Goal: Task Accomplishment & Management: Manage account settings

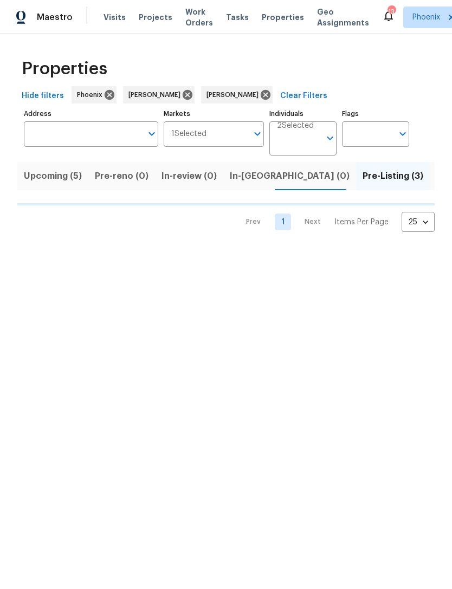
scroll to position [0, 10]
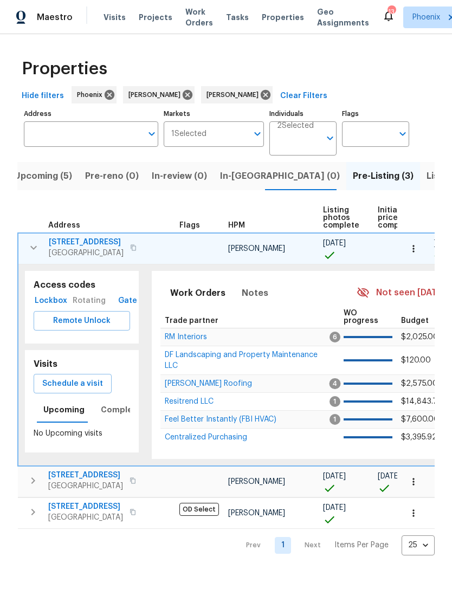
click at [94, 147] on input "Address" at bounding box center [83, 133] width 118 height 25
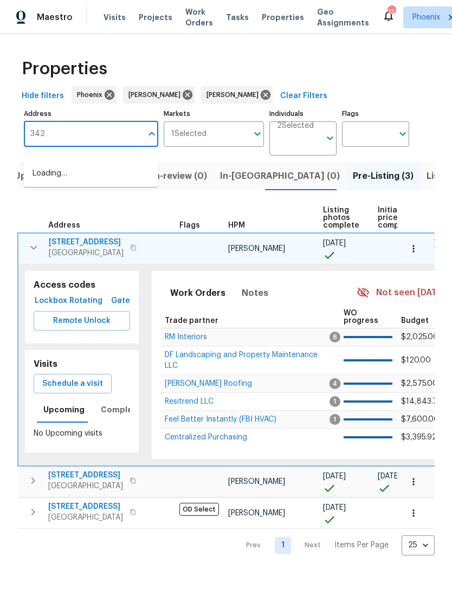
type input "3429"
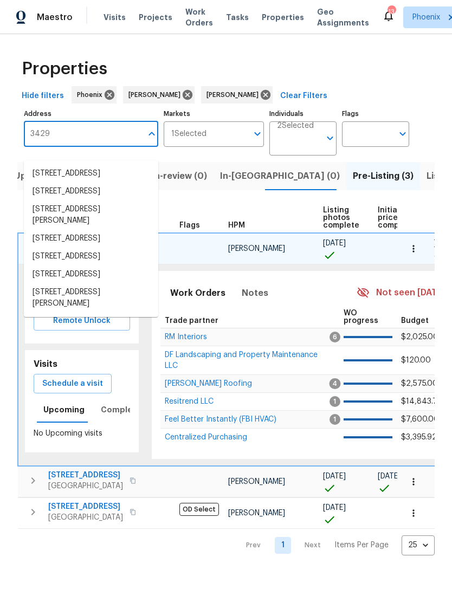
click at [98, 312] on li "3429 W Dahlia Dr Phoenix AZ 85029" at bounding box center [91, 297] width 134 height 29
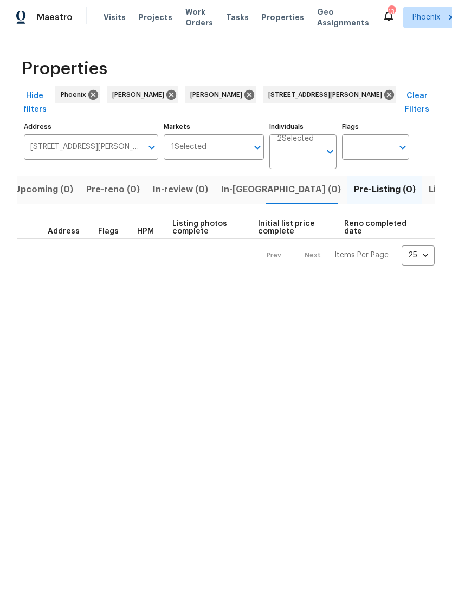
click at [428, 197] on span "Listed (1)" at bounding box center [447, 189] width 39 height 15
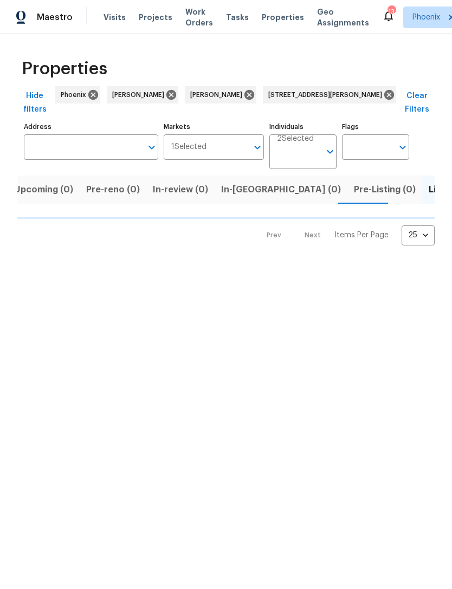
type input "3429 W Dahlia Dr Phoenix AZ 85029"
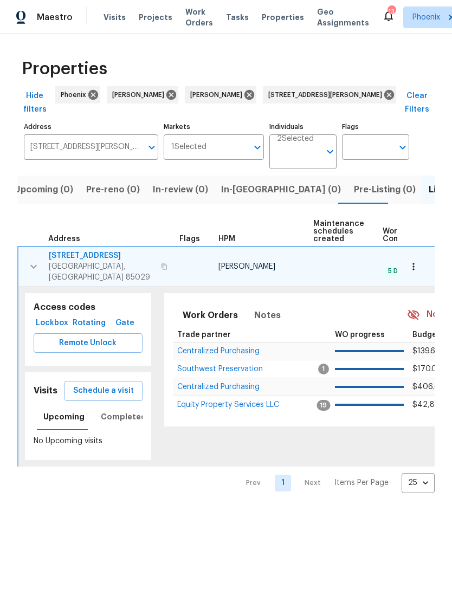
click at [236, 407] on span "Equity Property Services LLC" at bounding box center [228, 405] width 102 height 8
click at [31, 270] on icon "button" at bounding box center [33, 266] width 13 height 13
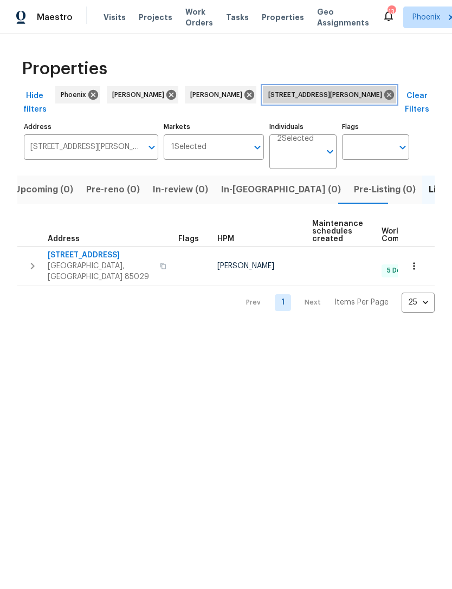
click at [383, 101] on icon at bounding box center [389, 95] width 12 height 12
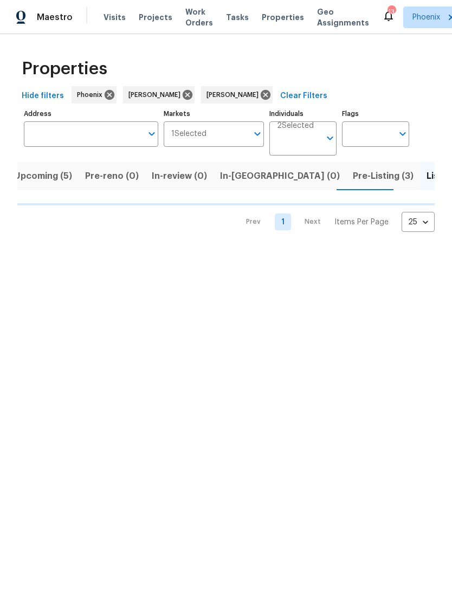
click at [113, 147] on input "Address" at bounding box center [83, 133] width 118 height 25
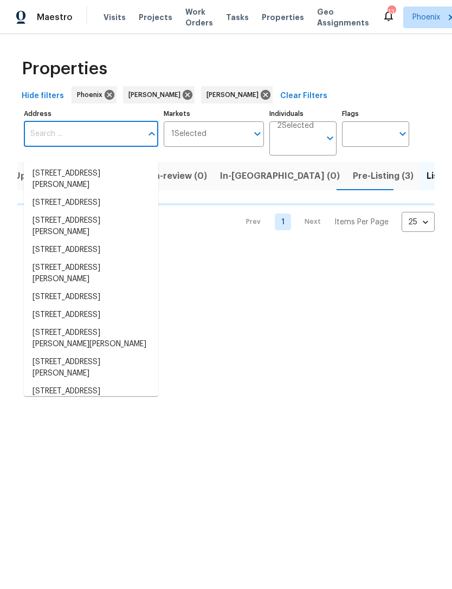
click at [81, 140] on input "Address" at bounding box center [83, 133] width 118 height 25
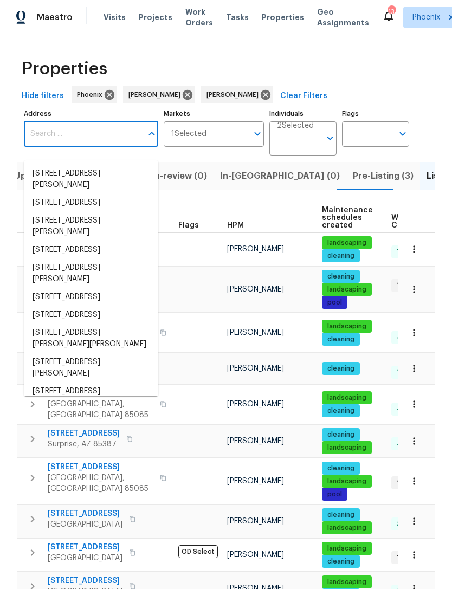
click at [87, 147] on input "Address" at bounding box center [83, 133] width 118 height 25
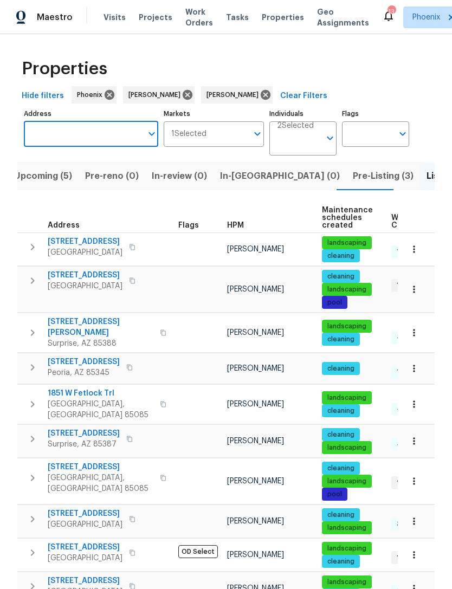
type input "4607 W Becker Ln, Glendale, AZ 85304"
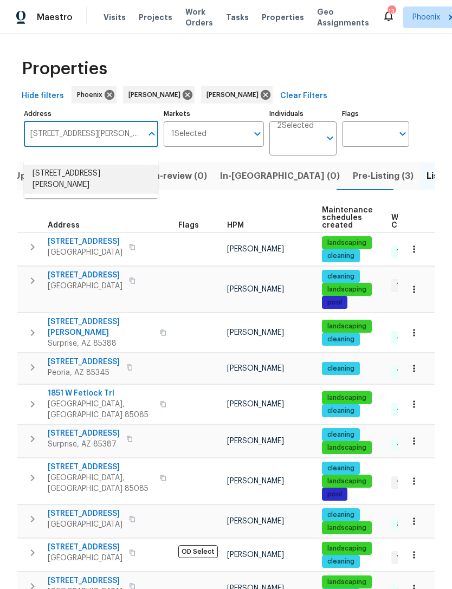
click at [113, 168] on li "4607 W Becker Ln Glendale AZ 85304" at bounding box center [91, 179] width 134 height 29
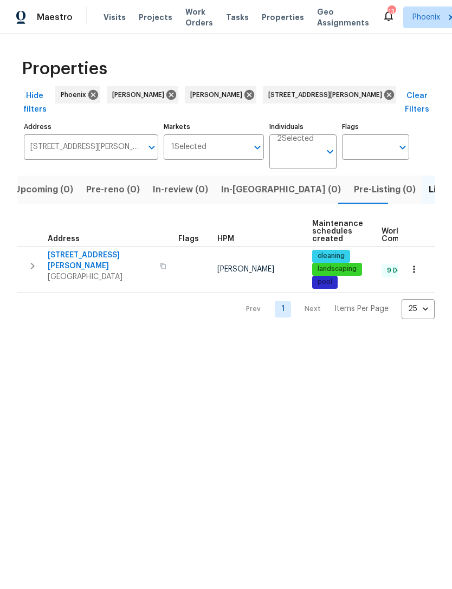
click at [37, 264] on button "button" at bounding box center [33, 266] width 22 height 32
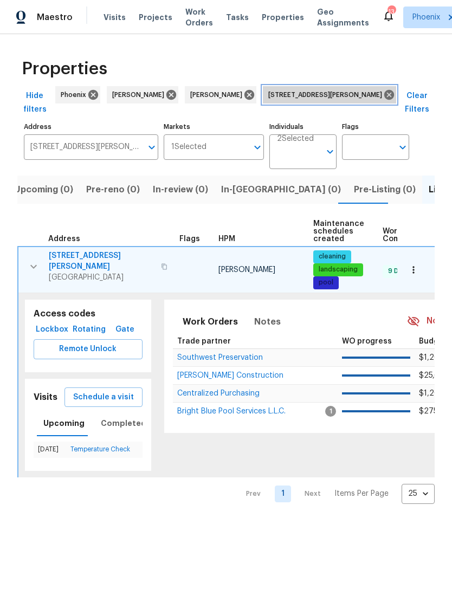
click at [383, 101] on icon at bounding box center [389, 95] width 12 height 12
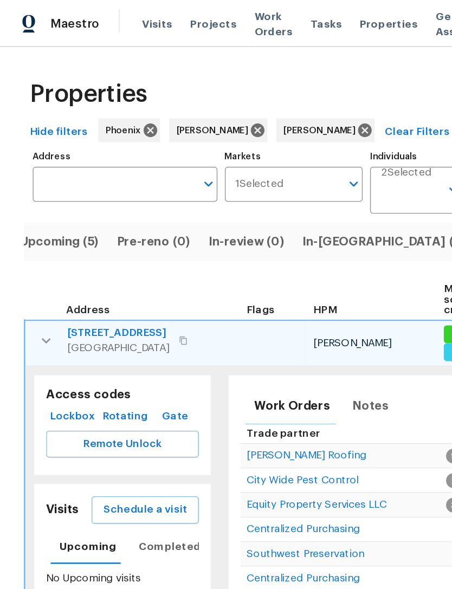
click at [30, 254] on icon "button" at bounding box center [33, 247] width 13 height 13
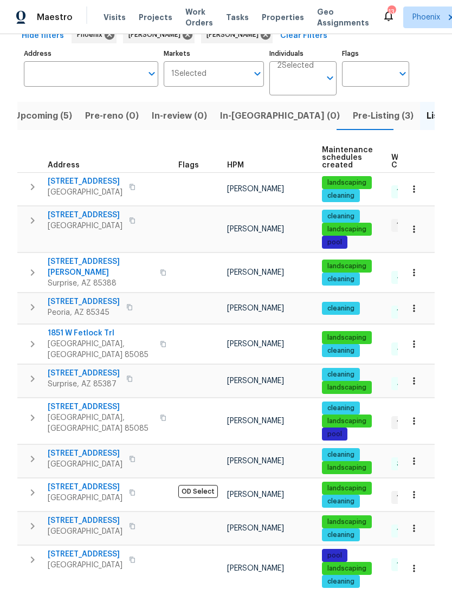
scroll to position [81, 0]
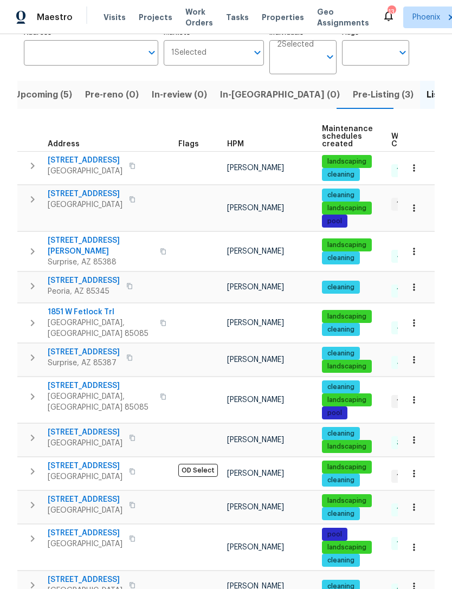
click at [41, 393] on button "button" at bounding box center [33, 396] width 22 height 32
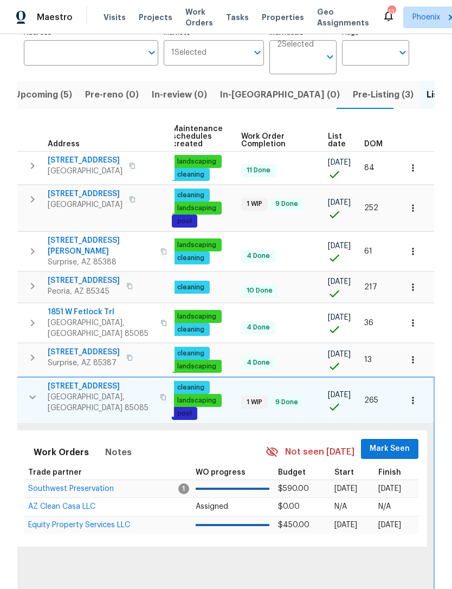
scroll to position [0, 152]
click at [96, 521] on span "Equity Property Services LLC" at bounding box center [79, 525] width 102 height 8
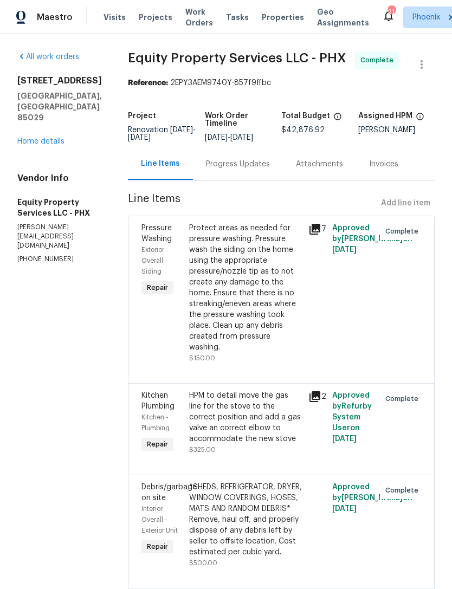
click at [229, 169] on div "Progress Updates" at bounding box center [238, 164] width 64 height 11
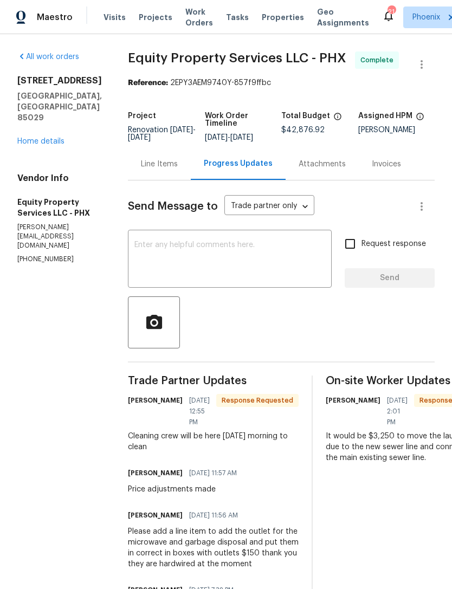
click at [139, 167] on div "Line Items" at bounding box center [159, 164] width 63 height 32
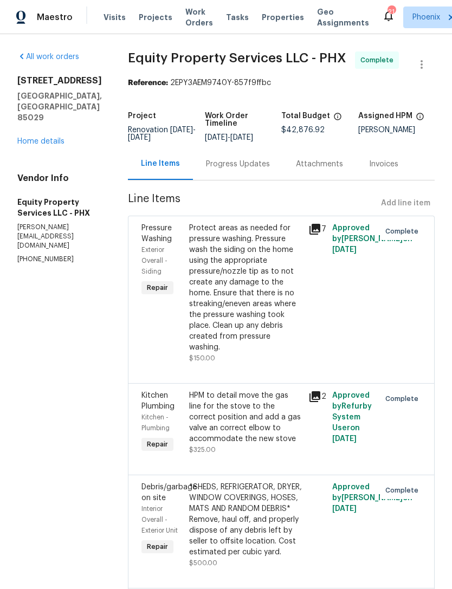
click at [238, 164] on div "Progress Updates" at bounding box center [238, 164] width 90 height 32
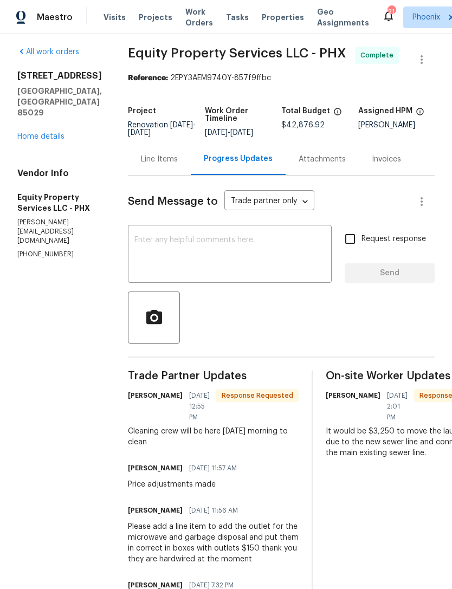
scroll to position [5, 0]
click at [141, 165] on div "Line Items" at bounding box center [159, 159] width 37 height 11
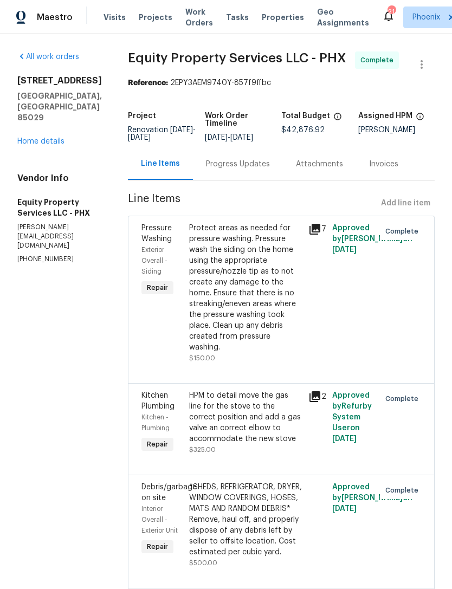
click at [46, 145] on link "Home details" at bounding box center [40, 142] width 47 height 8
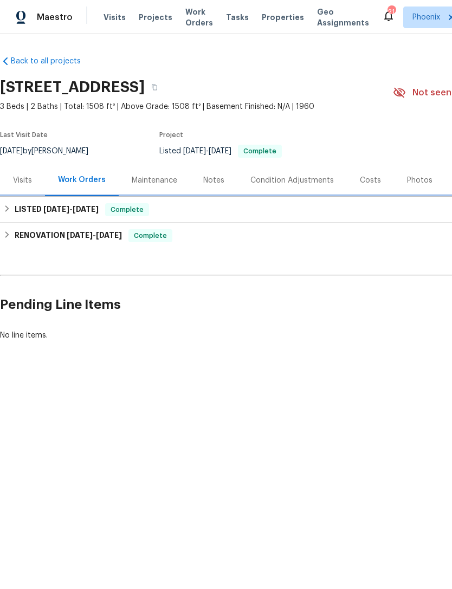
click at [15, 216] on h6 "LISTED 8/18/25 - 9/20/25" at bounding box center [57, 209] width 84 height 13
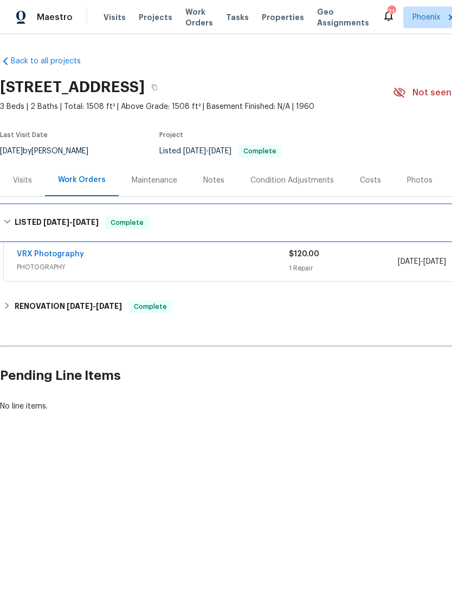
click at [16, 227] on h6 "LISTED 8/18/25 - 9/20/25" at bounding box center [57, 222] width 84 height 13
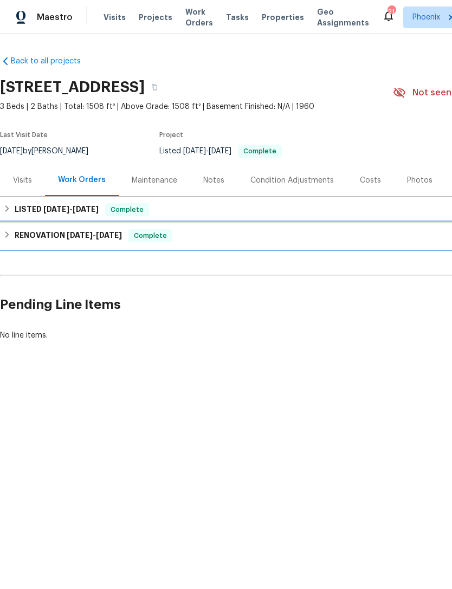
click at [9, 242] on div "RENOVATION 8/18/25 - 9/19/25 Complete" at bounding box center [305, 235] width 605 height 13
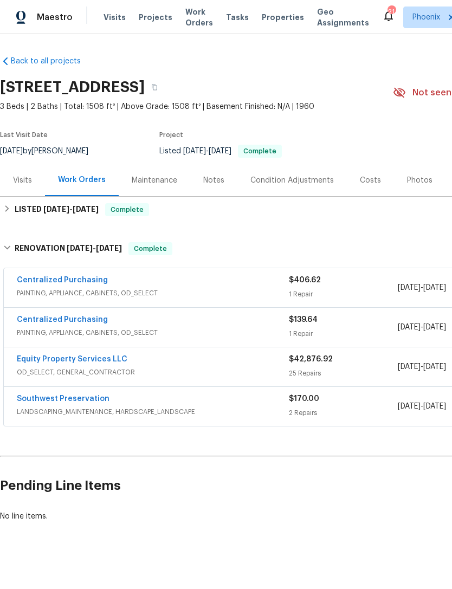
click at [87, 363] on link "Equity Property Services LLC" at bounding box center [72, 359] width 110 height 8
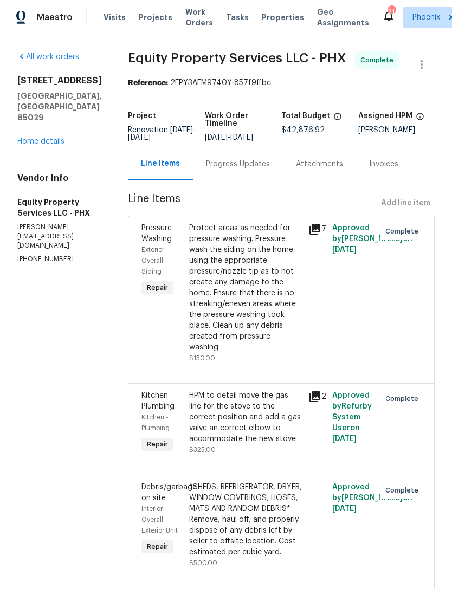
click at [244, 180] on div "Progress Updates" at bounding box center [238, 164] width 90 height 32
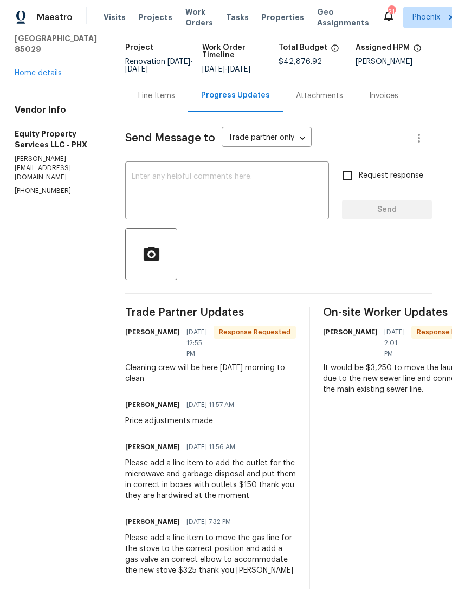
scroll to position [62, 3]
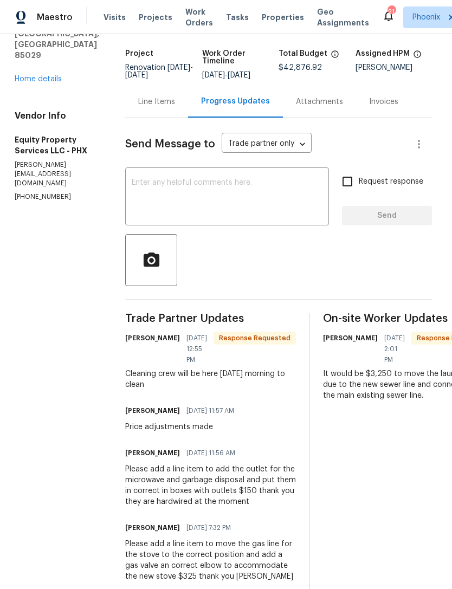
click at [142, 107] on div "Line Items" at bounding box center [156, 101] width 37 height 11
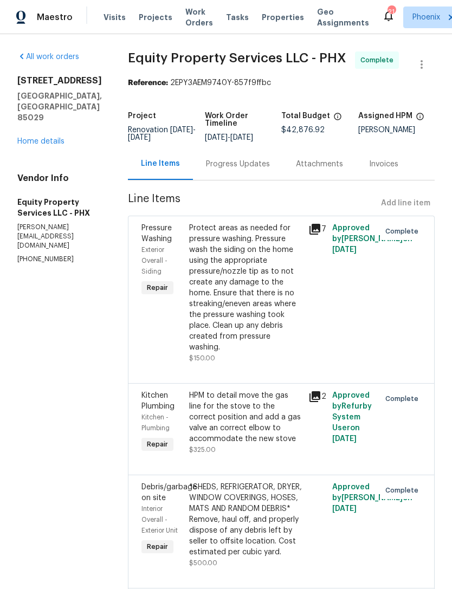
click at [229, 169] on div "Progress Updates" at bounding box center [238, 164] width 64 height 11
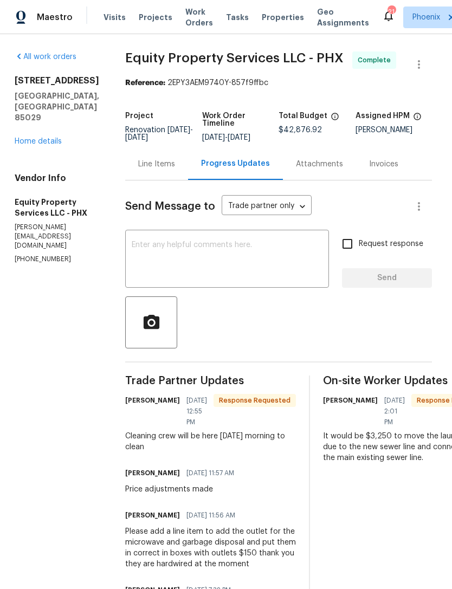
scroll to position [0, 3]
click at [161, 173] on div "Line Items" at bounding box center [156, 164] width 63 height 32
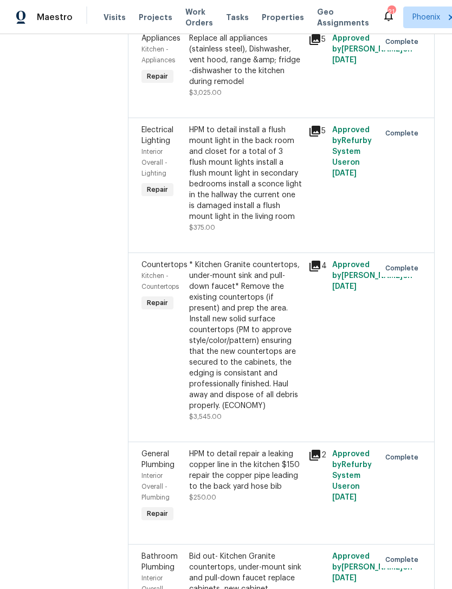
scroll to position [1317, 0]
click at [285, 449] on div "HPM to detail repair a leaking copper line in the kitchen $150 repair the coppe…" at bounding box center [245, 470] width 113 height 43
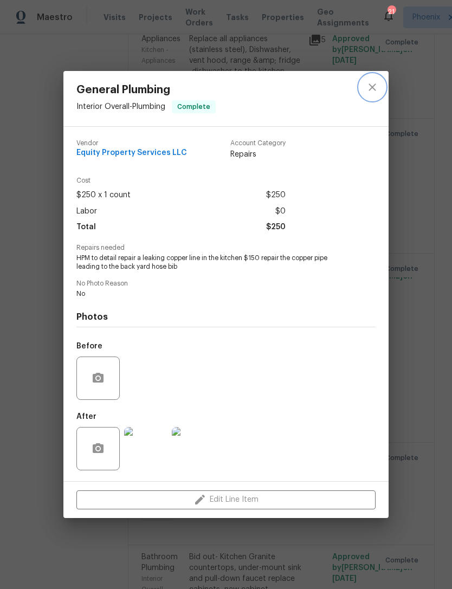
click at [377, 81] on icon "close" at bounding box center [372, 87] width 13 height 13
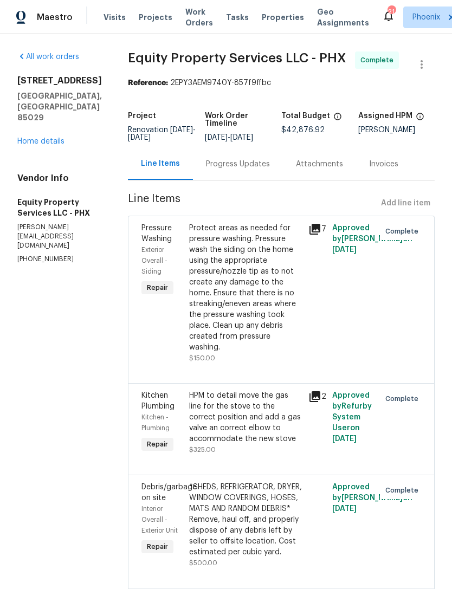
scroll to position [0, 0]
click at [53, 145] on link "Home details" at bounding box center [40, 142] width 47 height 8
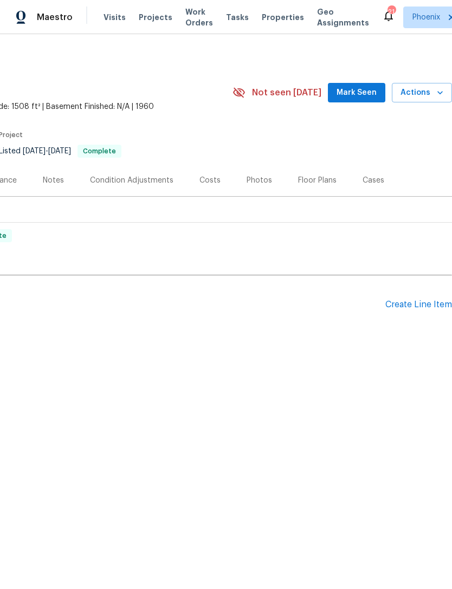
scroll to position [0, 160]
click at [427, 310] on div "Create Line Item" at bounding box center [418, 304] width 67 height 10
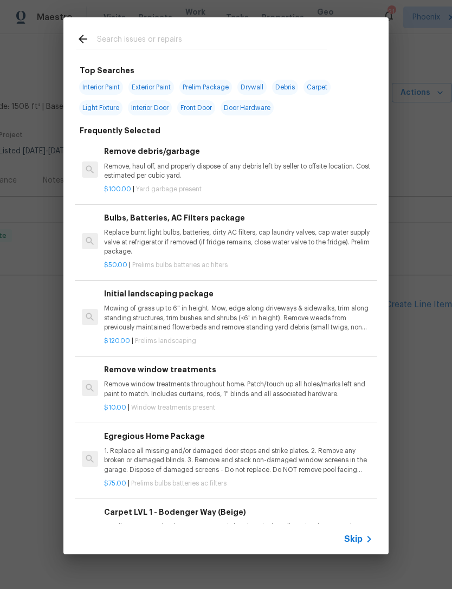
click at [154, 36] on input "text" at bounding box center [212, 40] width 230 height 16
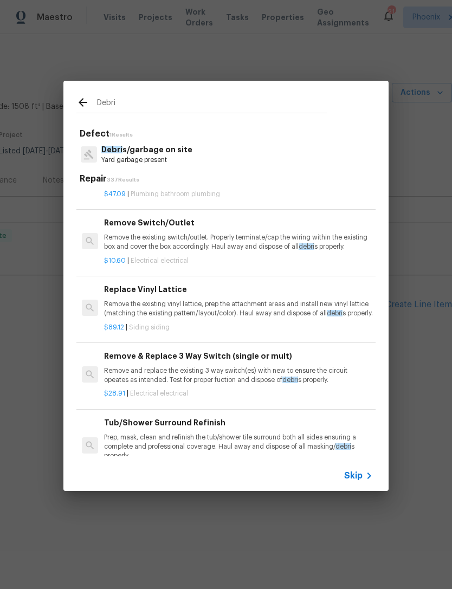
scroll to position [1707, -1]
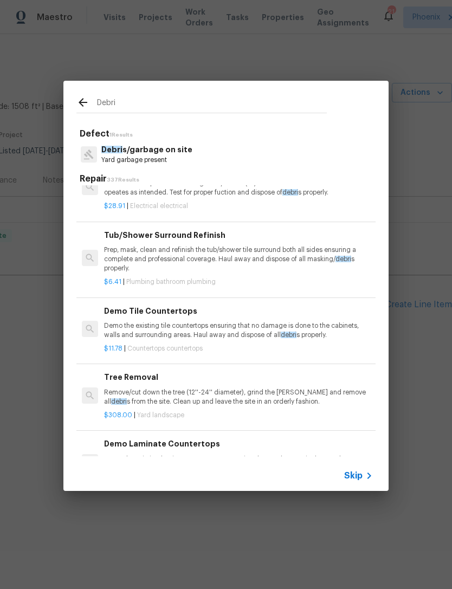
click at [143, 110] on input "Debri" at bounding box center [212, 104] width 230 height 16
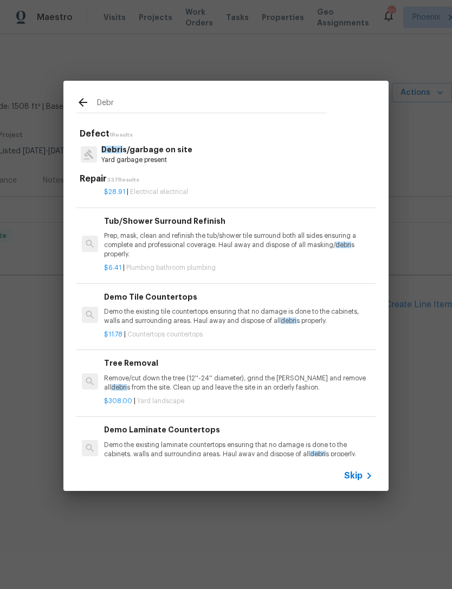
scroll to position [1833, 0]
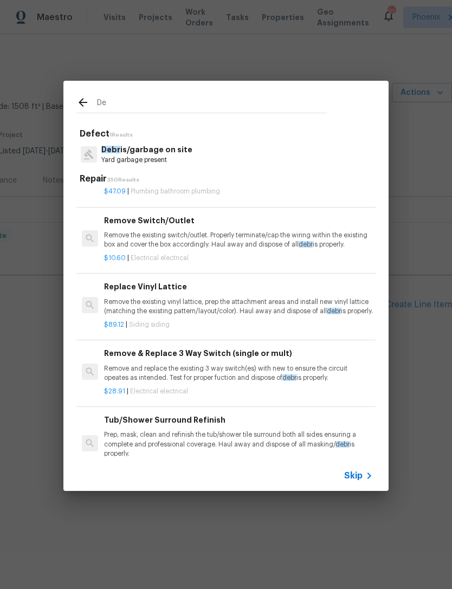
type input "D"
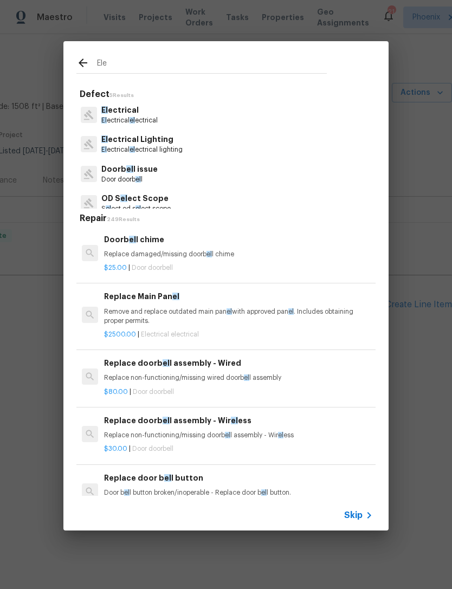
type input "Elec"
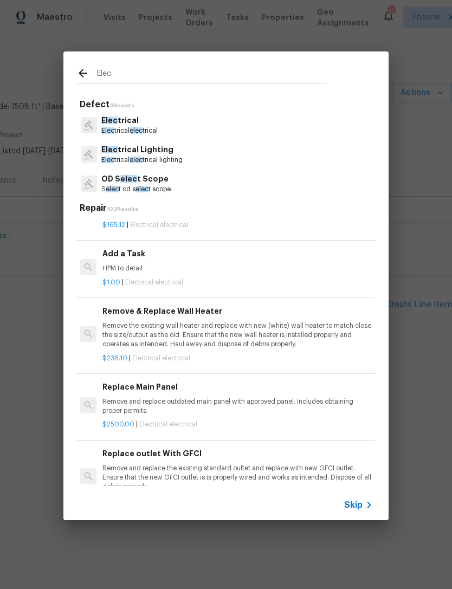
scroll to position [993, 2]
click at [125, 247] on h6 "Add a Task" at bounding box center [236, 253] width 269 height 12
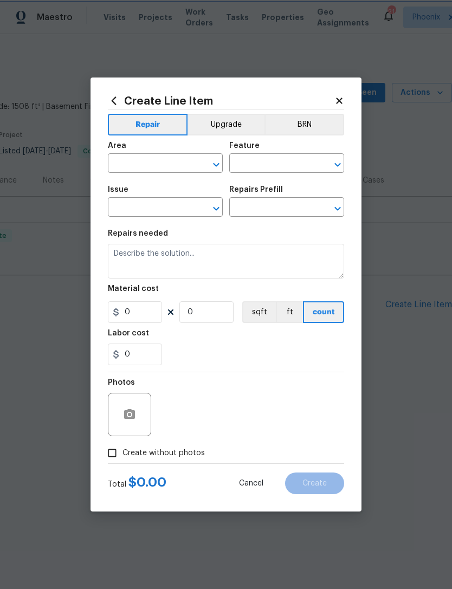
type input "Electrical"
type input "Add a Task $1.00"
type textarea "HPM to detail"
type input "1"
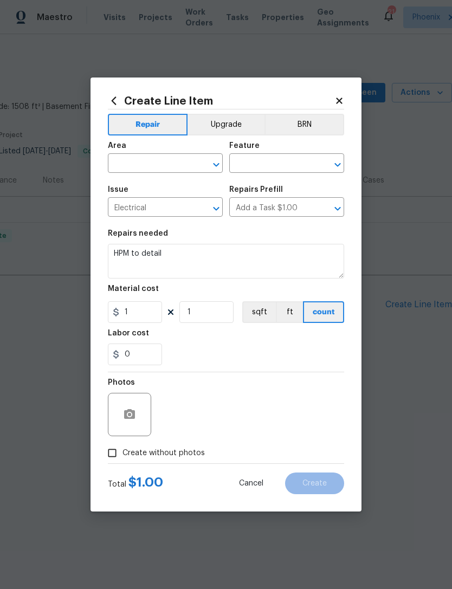
click at [143, 166] on input "text" at bounding box center [150, 164] width 84 height 17
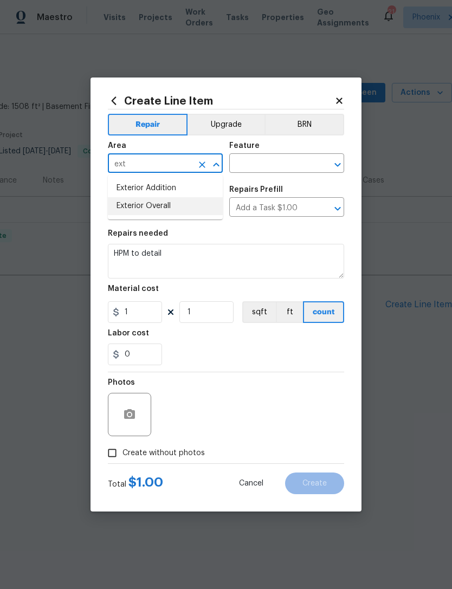
click at [161, 206] on li "Exterior Overall" at bounding box center [165, 206] width 115 height 18
type input "Exterior Overall"
click at [270, 165] on input "text" at bounding box center [271, 164] width 84 height 17
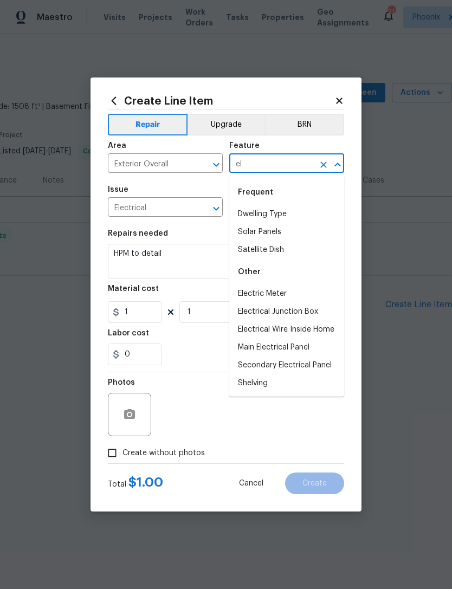
type input "e"
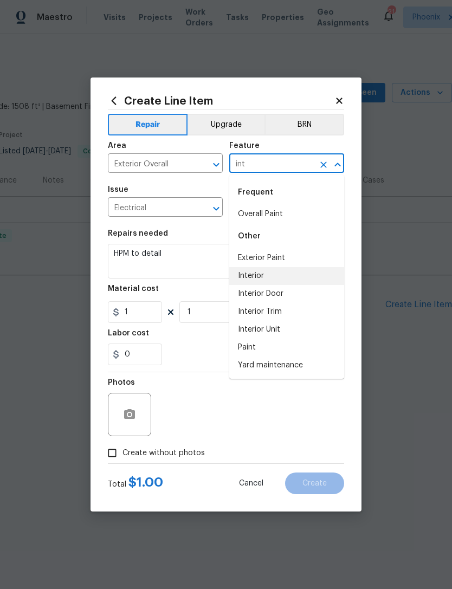
click at [263, 279] on li "Interior" at bounding box center [286, 276] width 115 height 18
type input "Interior"
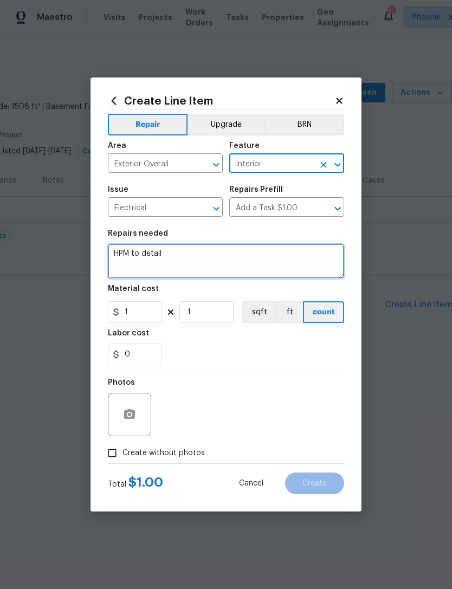
click at [201, 260] on textarea "HPM to detail" at bounding box center [226, 261] width 236 height 35
type textarea "H"
type textarea "This a missed CO line item"
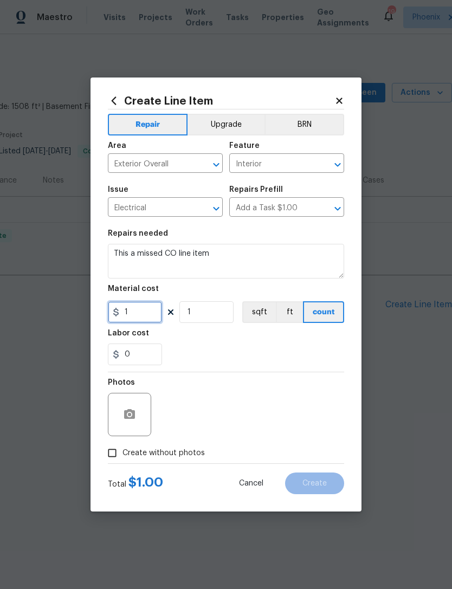
click at [146, 314] on input "1" at bounding box center [135, 312] width 54 height 22
type input "545"
click at [227, 360] on div "0" at bounding box center [226, 354] width 236 height 22
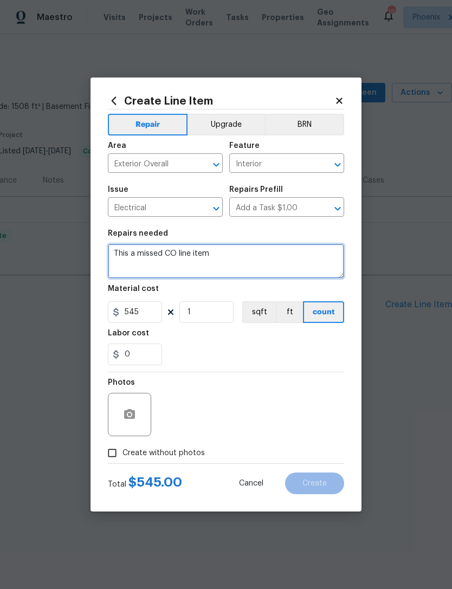
click at [233, 269] on textarea "This a missed CO line item" at bounding box center [226, 261] width 236 height 35
click at [199, 262] on textarea "This a missed CO line item Missed Debris charge Missed plumbing charges" at bounding box center [226, 261] width 236 height 35
type textarea "This a missed CO line item Missed Debris charges Missed plumbing charges"
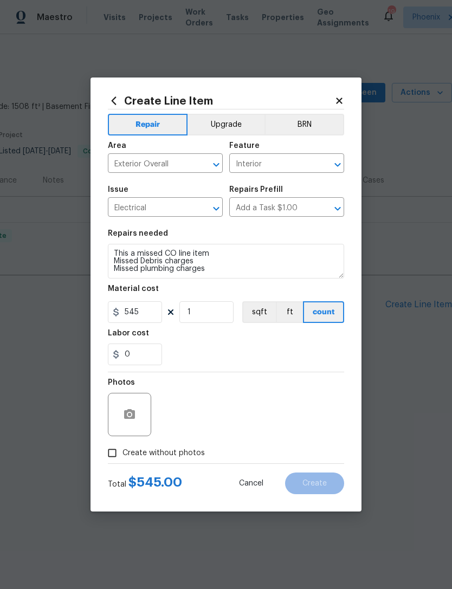
click at [231, 360] on div "0" at bounding box center [226, 354] width 236 height 22
click at [119, 453] on input "Create without photos" at bounding box center [112, 452] width 21 height 21
checkbox input "true"
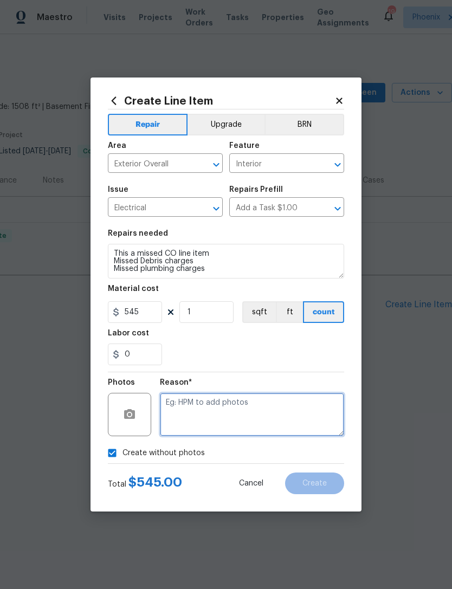
click at [219, 420] on textarea at bounding box center [252, 414] width 184 height 43
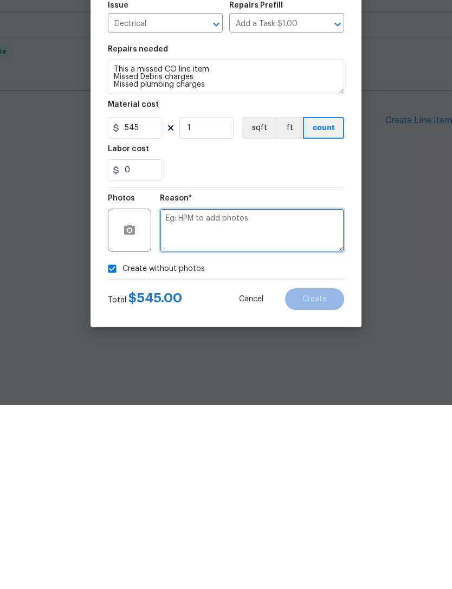
click at [201, 393] on textarea at bounding box center [252, 414] width 184 height 43
type textarea "No"
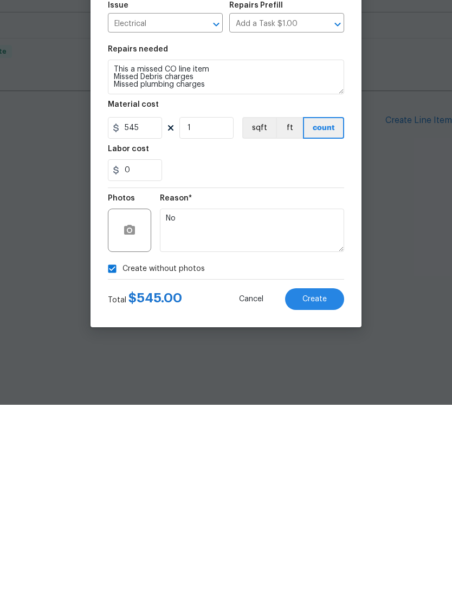
click at [288, 343] on div "0" at bounding box center [226, 354] width 236 height 22
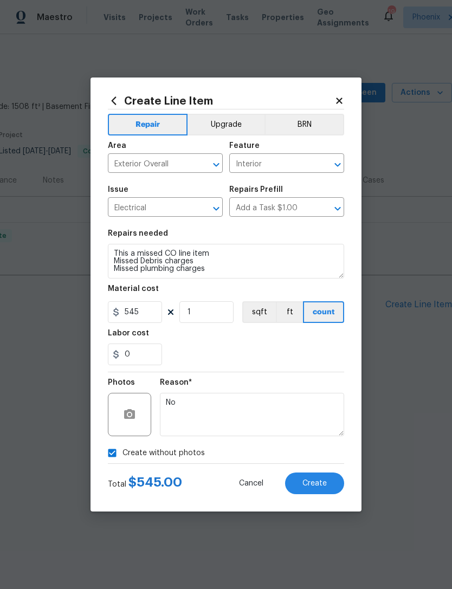
click at [312, 487] on span "Create" at bounding box center [314, 483] width 24 height 8
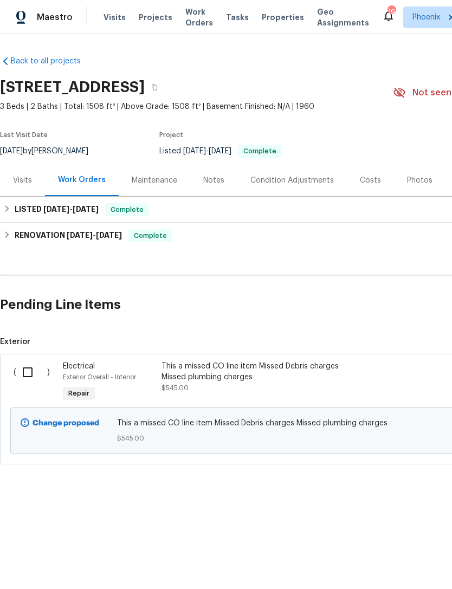
scroll to position [0, 0]
click at [30, 380] on input "checkbox" at bounding box center [31, 372] width 31 height 23
checkbox input "true"
click at [374, 562] on span "Create Work Order" at bounding box center [390, 562] width 72 height 14
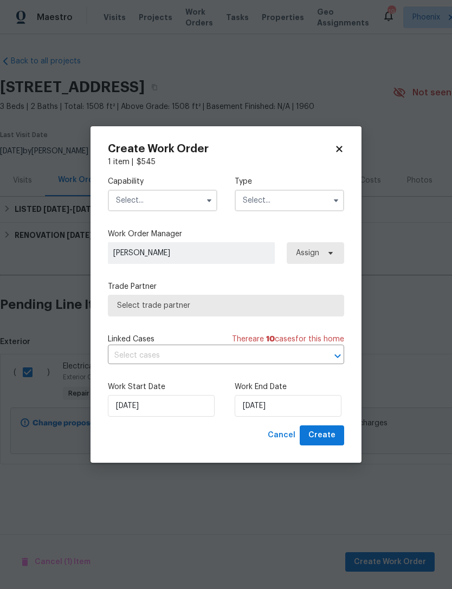
click at [182, 186] on label "Capability" at bounding box center [162, 181] width 109 height 11
click at [183, 203] on input "text" at bounding box center [162, 201] width 109 height 22
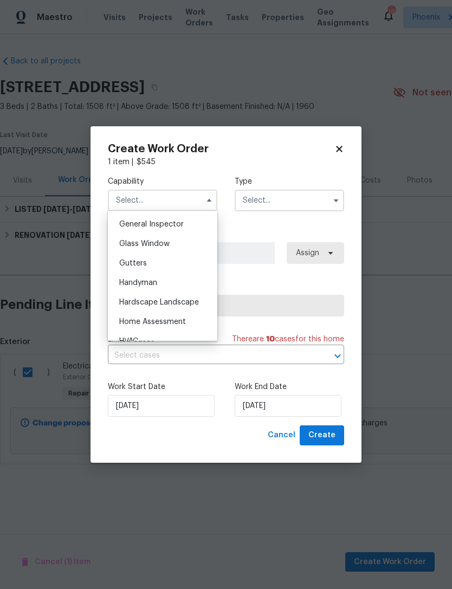
scroll to position [508, 0]
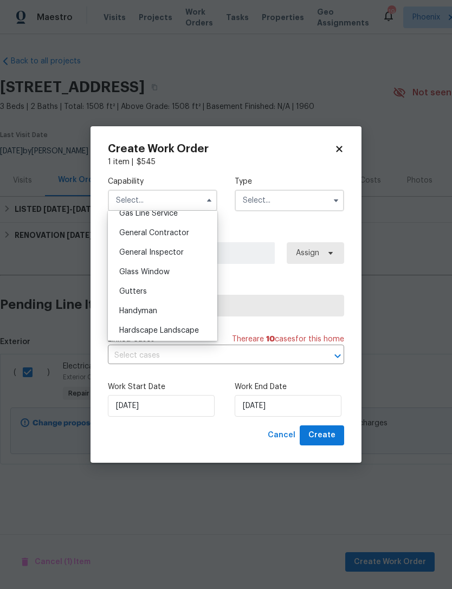
click at [170, 234] on span "General Contractor" at bounding box center [154, 233] width 70 height 8
type input "General Contractor"
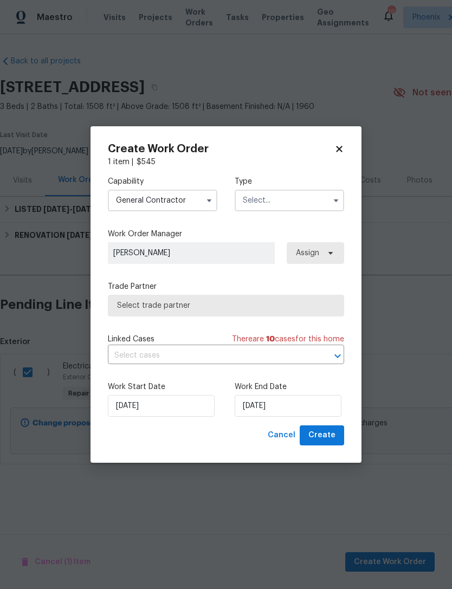
click at [288, 207] on input "text" at bounding box center [288, 201] width 109 height 22
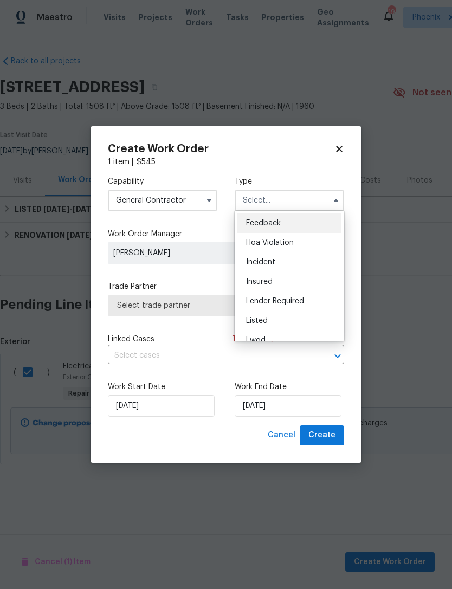
click at [256, 318] on span "Listed" at bounding box center [257, 321] width 22 height 8
type input "Listed"
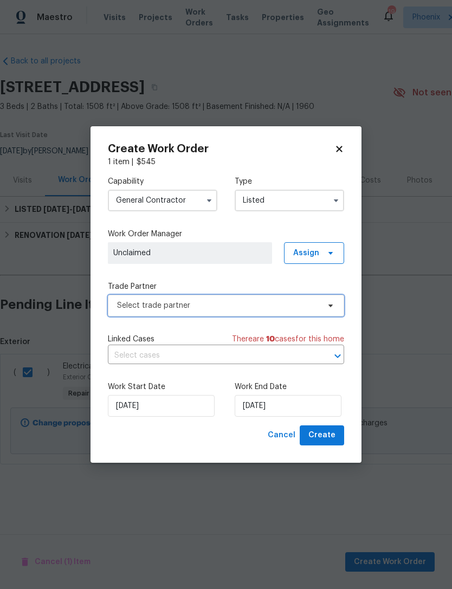
click at [220, 303] on span "Select trade partner" at bounding box center [218, 305] width 202 height 11
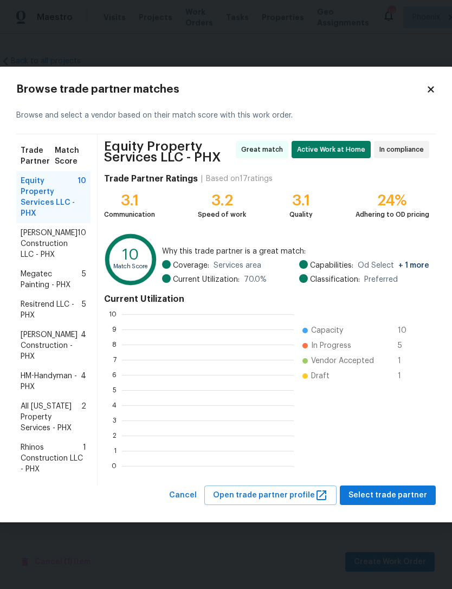
scroll to position [152, 172]
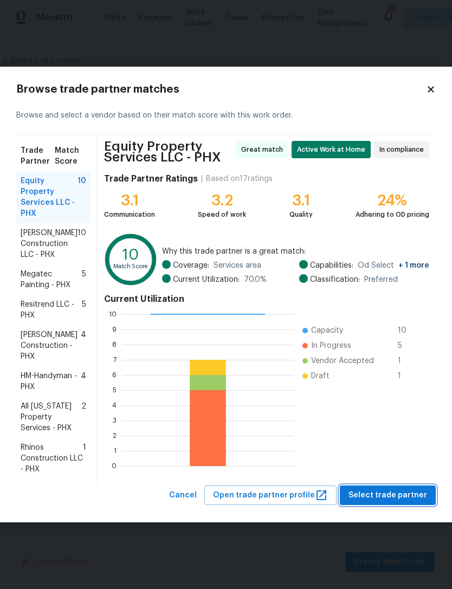
click at [386, 488] on span "Select trade partner" at bounding box center [387, 495] width 79 height 14
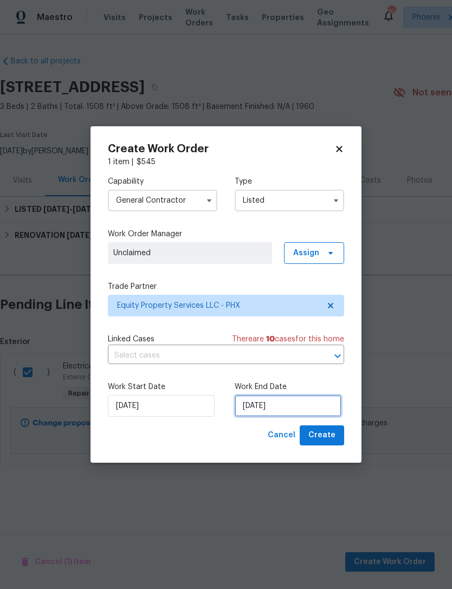
click at [298, 415] on input "9/24/2025" at bounding box center [287, 406] width 107 height 22
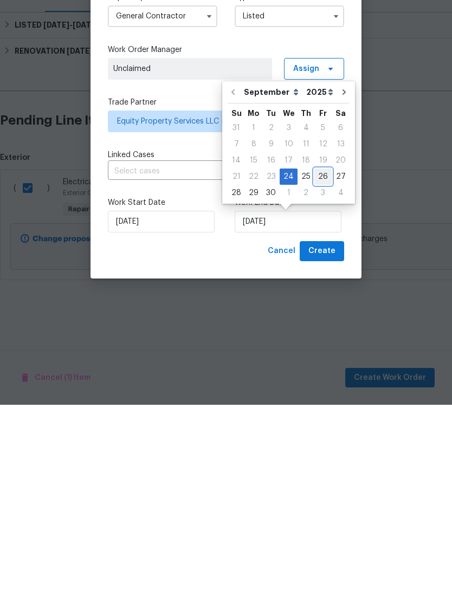
click at [320, 353] on div "26" at bounding box center [322, 360] width 17 height 15
type input "9/26/2025"
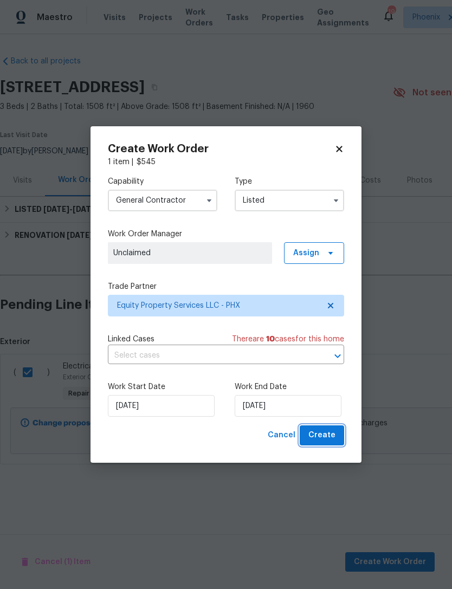
click at [329, 438] on span "Create" at bounding box center [321, 435] width 27 height 14
checkbox input "false"
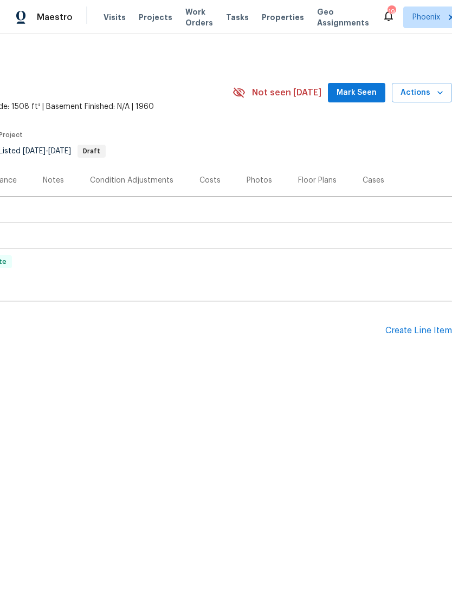
scroll to position [0, 160]
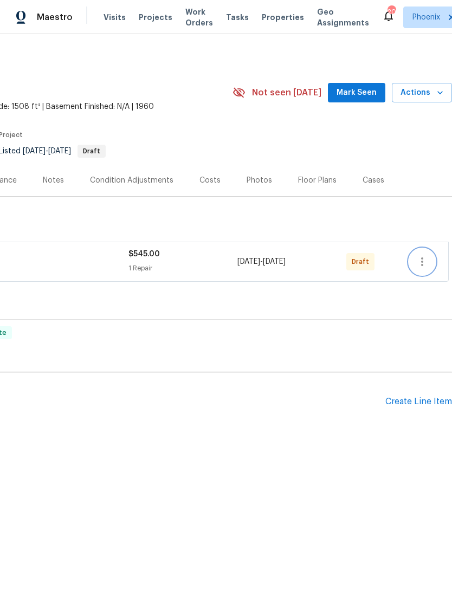
click at [419, 267] on icon "button" at bounding box center [421, 261] width 13 height 13
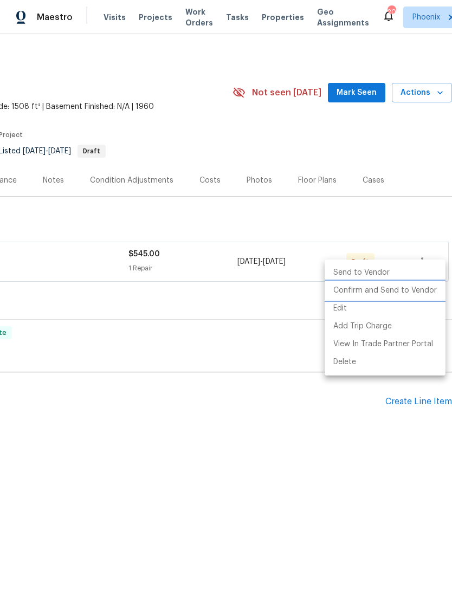
click at [388, 292] on li "Confirm and Send to Vendor" at bounding box center [384, 291] width 121 height 18
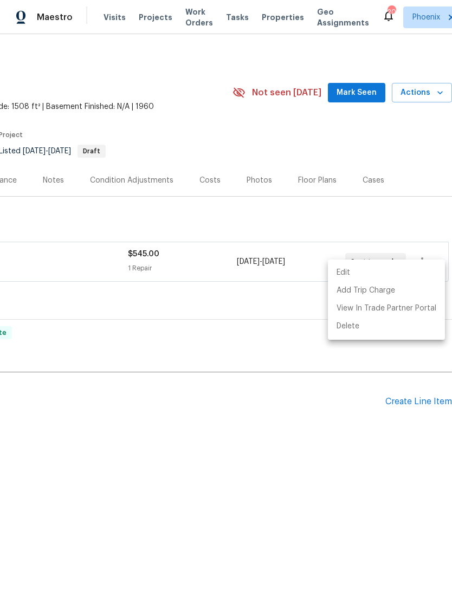
click at [249, 417] on div at bounding box center [226, 294] width 452 height 589
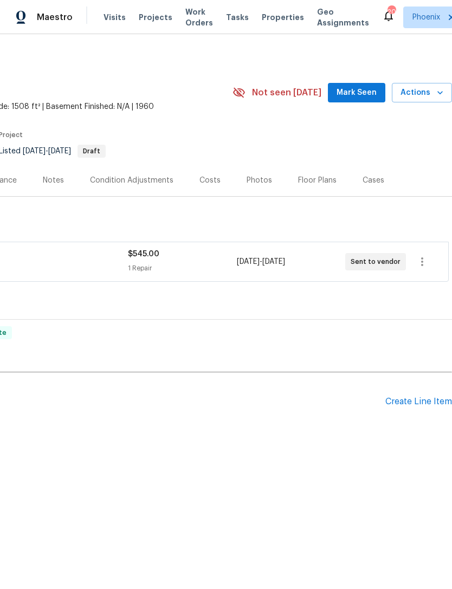
scroll to position [0, 160]
click at [358, 100] on span "Mark Seen" at bounding box center [356, 93] width 40 height 14
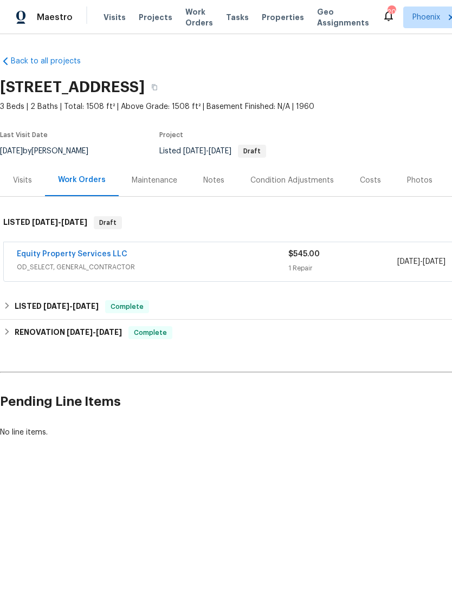
scroll to position [0, 0]
click at [190, 18] on span "Work Orders" at bounding box center [199, 17] width 28 height 22
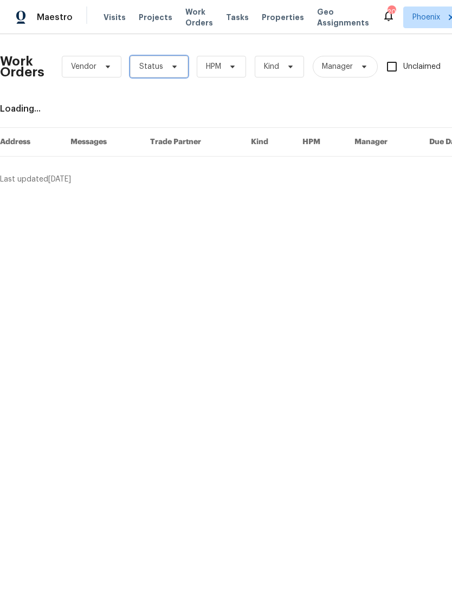
click at [178, 77] on span "Status" at bounding box center [159, 67] width 58 height 22
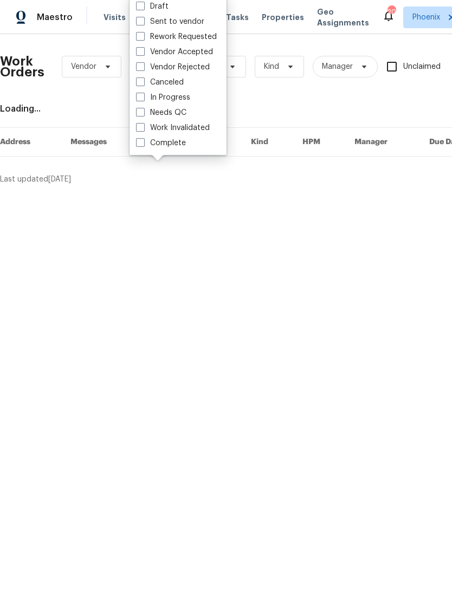
click at [164, 113] on label "Needs QC" at bounding box center [161, 112] width 50 height 11
click at [143, 113] on input "Needs QC" at bounding box center [139, 110] width 7 height 7
checkbox input "true"
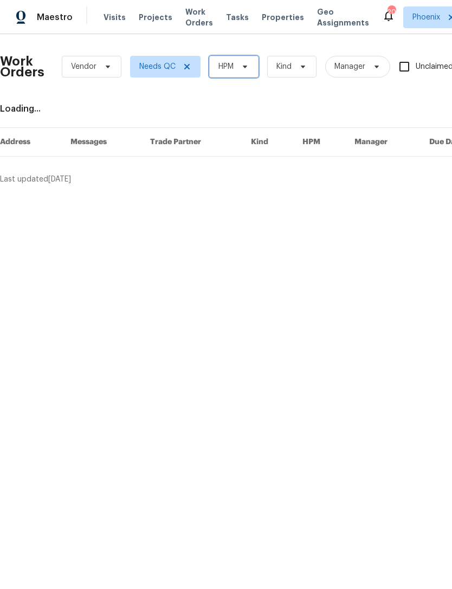
click at [247, 71] on icon at bounding box center [244, 66] width 9 height 9
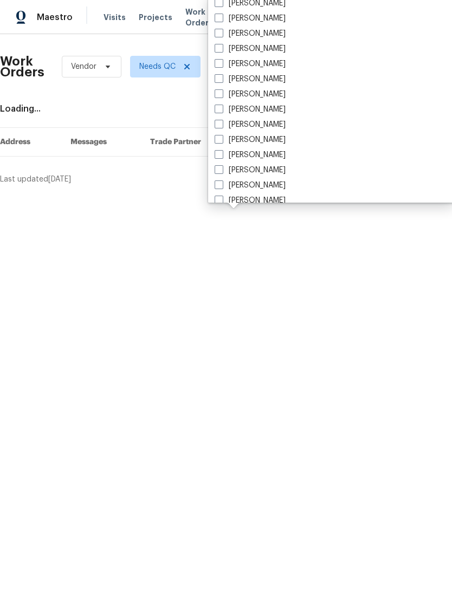
scroll to position [335, 0]
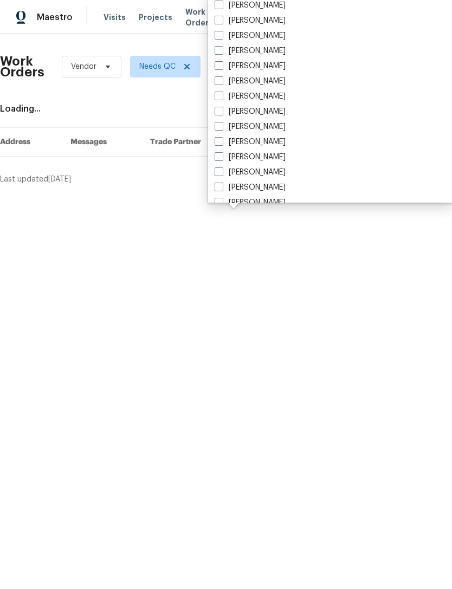
click at [253, 85] on label "[PERSON_NAME]" at bounding box center [249, 81] width 71 height 11
click at [221, 83] on input "[PERSON_NAME]" at bounding box center [217, 79] width 7 height 7
checkbox input "true"
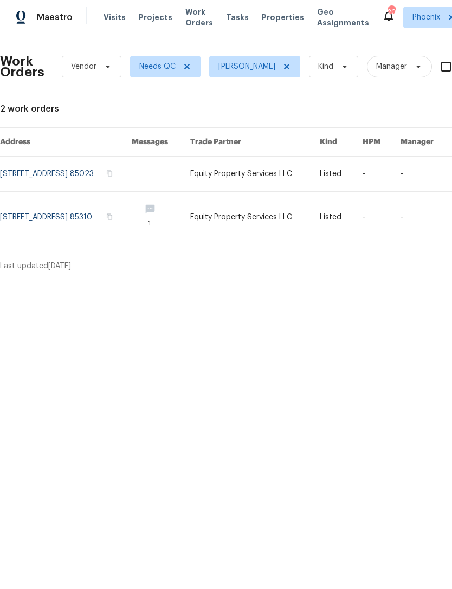
click at [99, 231] on link at bounding box center [66, 217] width 132 height 51
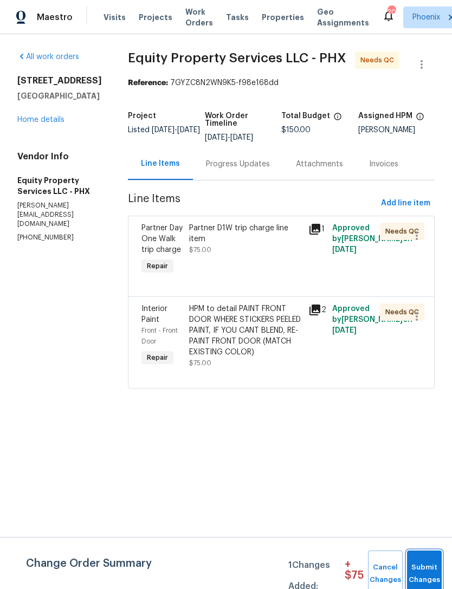
click at [434, 568] on span "Submit Changes" at bounding box center [424, 573] width 24 height 25
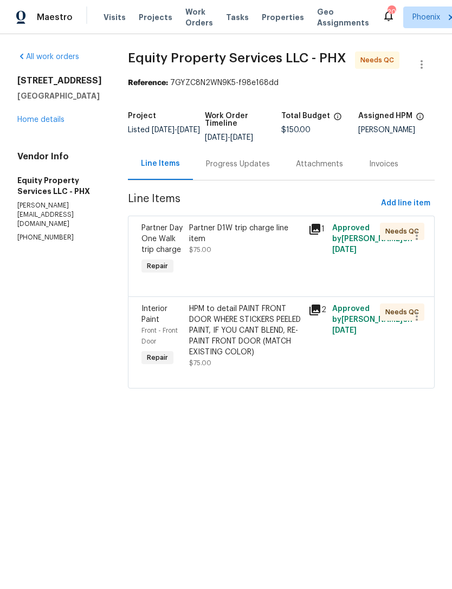
click at [219, 169] on div "Progress Updates" at bounding box center [238, 164] width 64 height 11
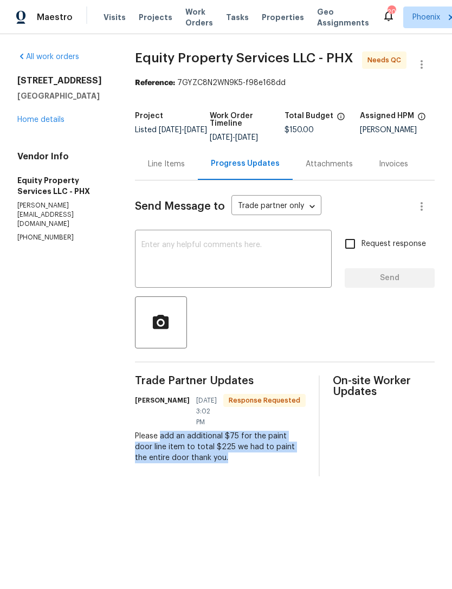
copy div "add an additional $75 for the paint door line item to total $225 we had to pain…"
click at [171, 169] on div "Line Items" at bounding box center [166, 164] width 37 height 11
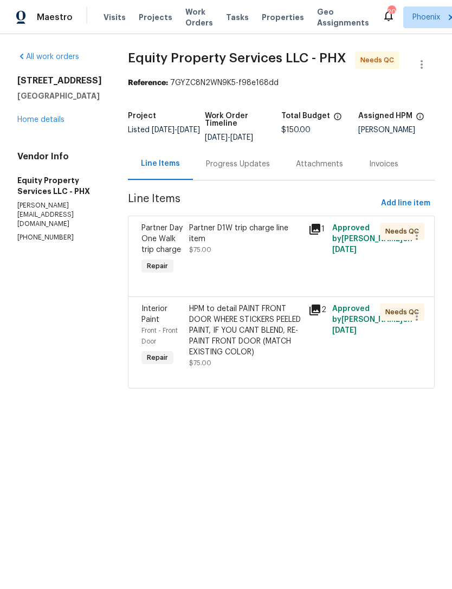
click at [230, 355] on div "HPM to detail PAINT FRONT DOOR WHERE STICKERS PEELED PAINT, IF YOU CANT BLEND, …" at bounding box center [245, 330] width 113 height 54
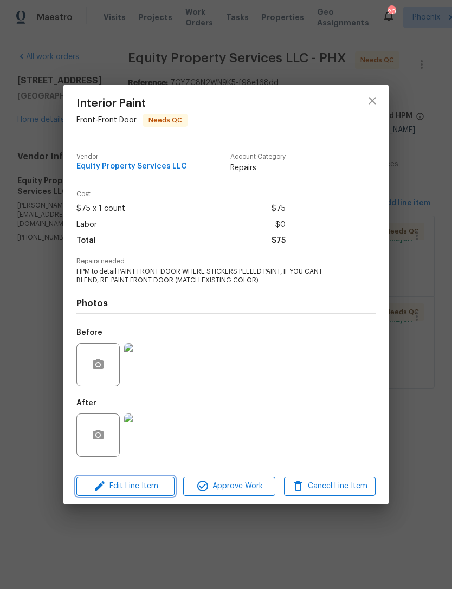
click at [141, 490] on span "Edit Line Item" at bounding box center [126, 486] width 92 height 14
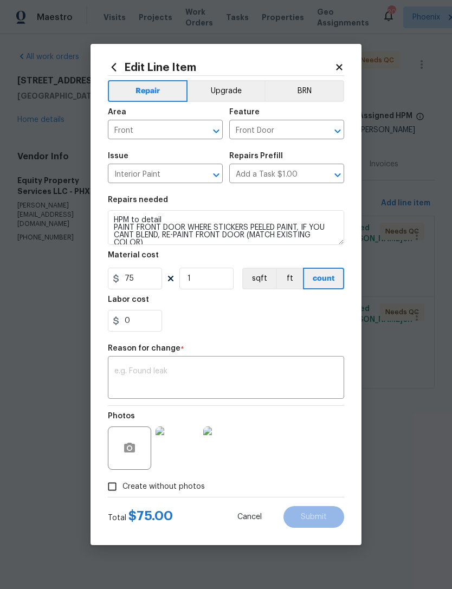
click at [160, 374] on textarea at bounding box center [225, 378] width 223 height 23
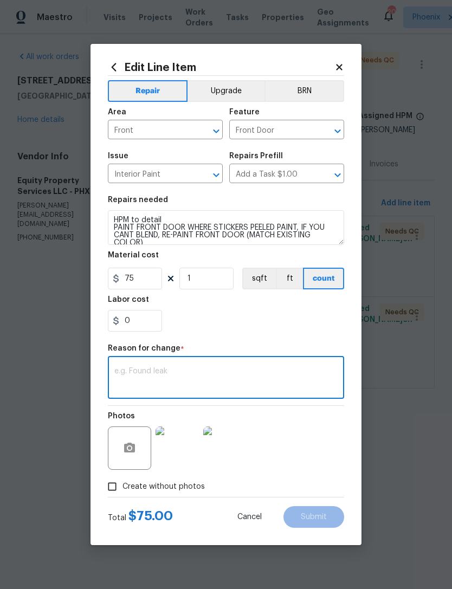
click at [147, 378] on textarea at bounding box center [225, 378] width 223 height 23
paste textarea "add an additional $75 for the paint door line item to total $225 we had to pain…"
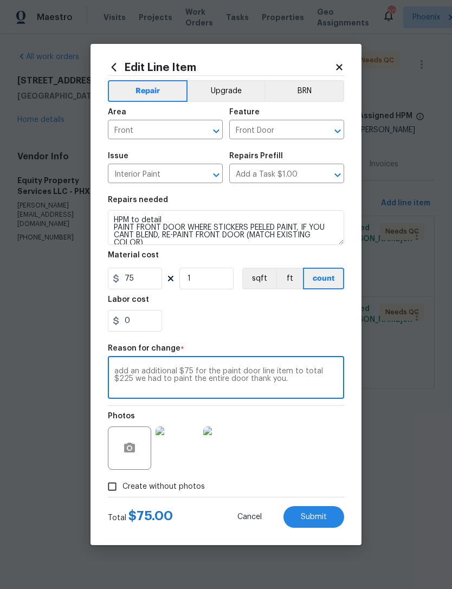
type textarea "add an additional $75 for the paint door line item to total $225 we had to pain…"
click at [154, 285] on input "75" at bounding box center [135, 278] width 54 height 22
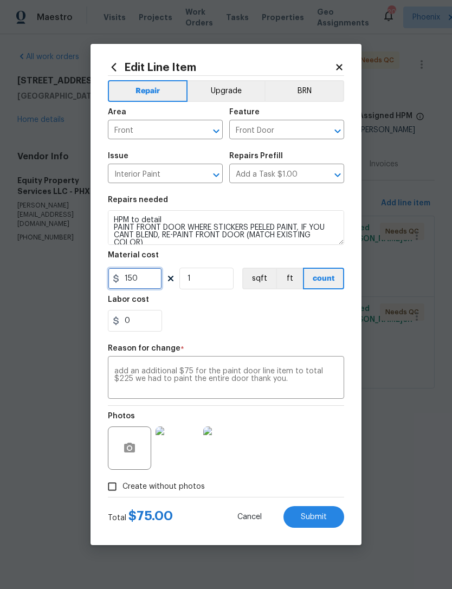
type input "150"
click at [266, 327] on div "0" at bounding box center [226, 321] width 236 height 22
click at [321, 517] on span "Submit" at bounding box center [314, 517] width 26 height 8
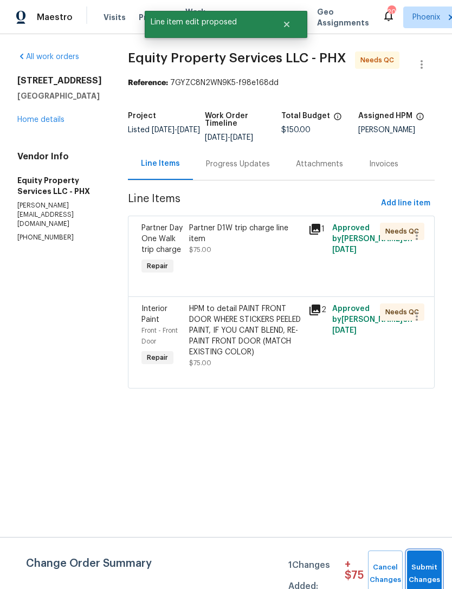
click at [422, 570] on span "Submit Changes" at bounding box center [424, 573] width 24 height 25
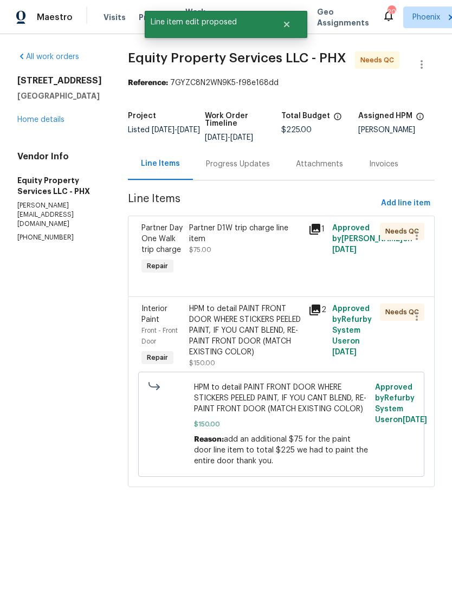
click at [223, 169] on div "Progress Updates" at bounding box center [238, 164] width 64 height 11
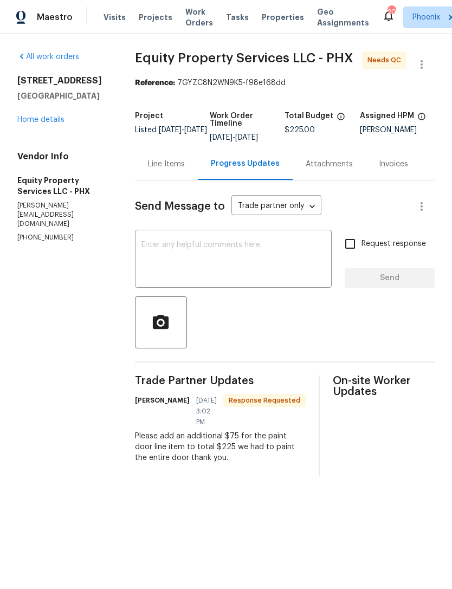
click at [218, 279] on textarea at bounding box center [233, 260] width 184 height 38
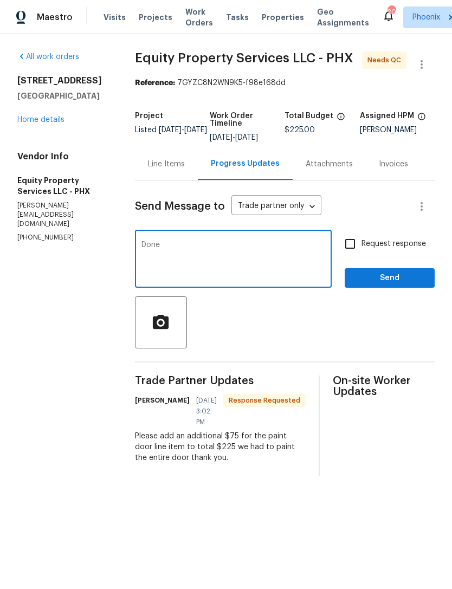
type textarea "Done"
click at [279, 342] on div at bounding box center [284, 322] width 299 height 52
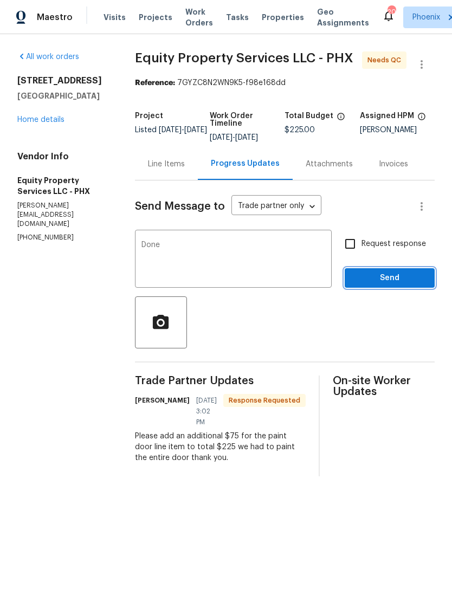
click at [381, 285] on span "Send" at bounding box center [389, 278] width 73 height 14
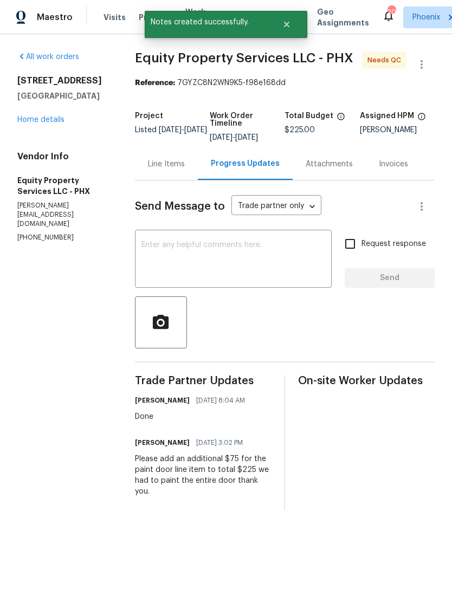
click at [182, 169] on div "Line Items" at bounding box center [166, 164] width 37 height 11
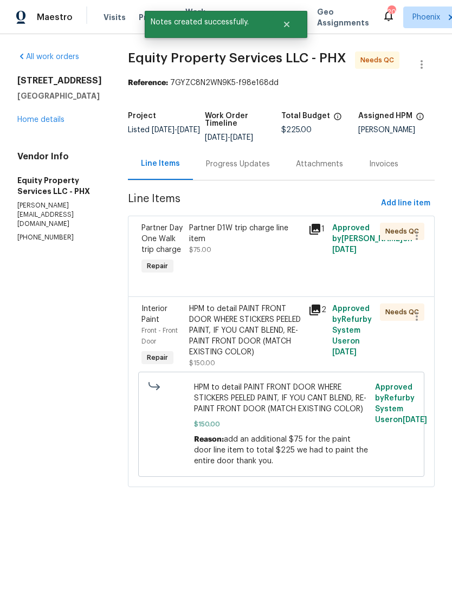
click at [233, 341] on div "HPM to detail PAINT FRONT DOOR WHERE STICKERS PEELED PAINT, IF YOU CANT BLEND, …" at bounding box center [245, 330] width 113 height 54
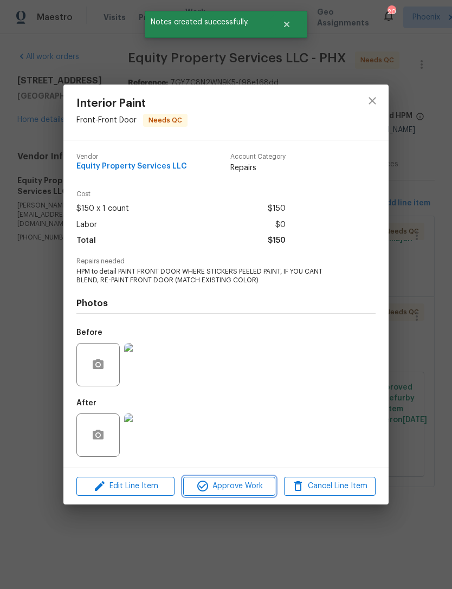
click at [236, 487] on span "Approve Work" at bounding box center [228, 486] width 85 height 14
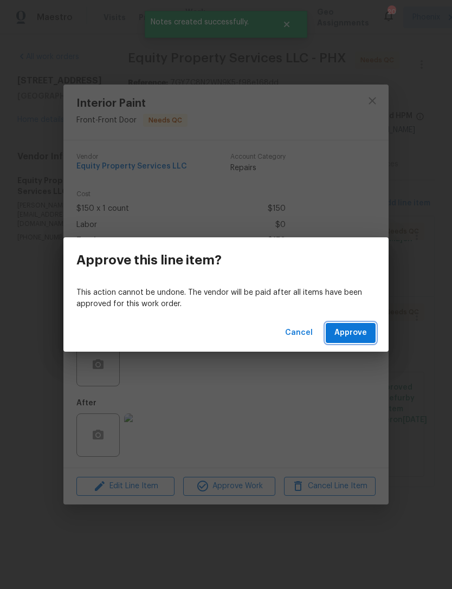
click at [354, 336] on span "Approve" at bounding box center [350, 333] width 32 height 14
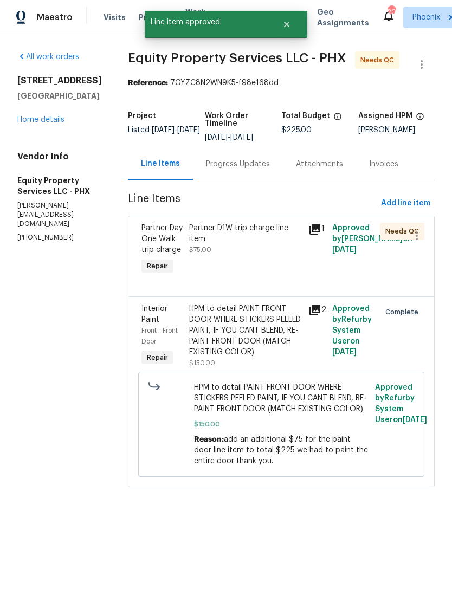
click at [236, 249] on div "Partner D1W trip charge line item $75.00" at bounding box center [245, 239] width 113 height 32
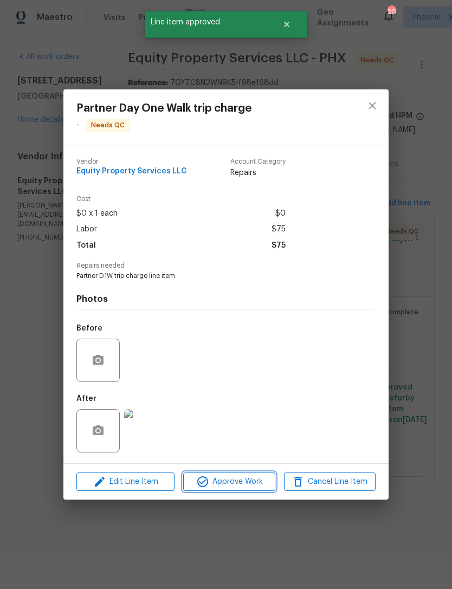
click at [251, 484] on span "Approve Work" at bounding box center [228, 482] width 85 height 14
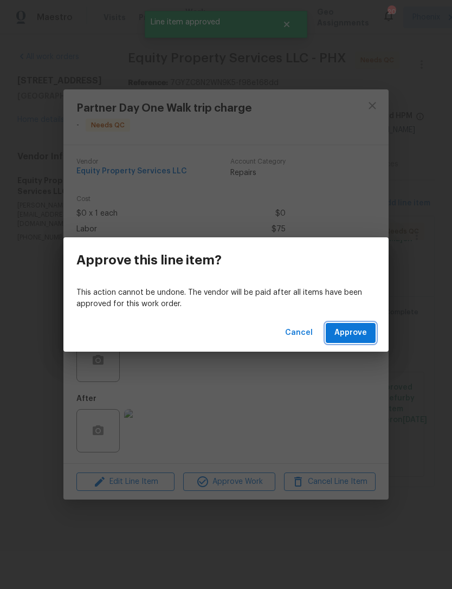
click at [353, 342] on button "Approve" at bounding box center [350, 333] width 50 height 20
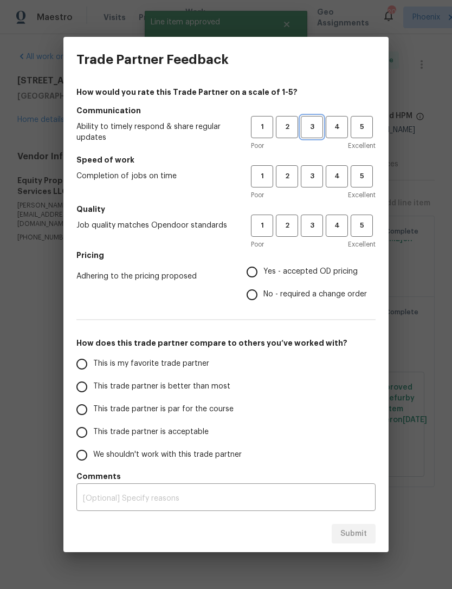
click at [317, 126] on span "3" at bounding box center [312, 127] width 20 height 12
click at [322, 167] on button "3" at bounding box center [312, 176] width 22 height 22
click at [314, 216] on button "3" at bounding box center [312, 225] width 22 height 22
click at [261, 291] on input "No - required a change order" at bounding box center [251, 294] width 23 height 23
radio input "true"
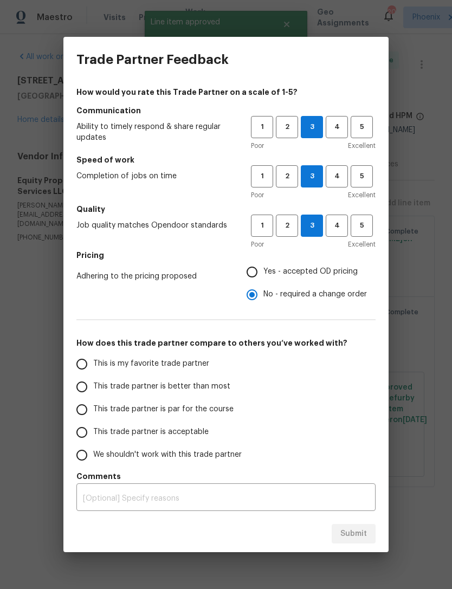
click at [92, 360] on input "This is my favorite trade partner" at bounding box center [81, 364] width 23 height 23
click at [358, 532] on span "Submit" at bounding box center [353, 534] width 27 height 14
radio input "true"
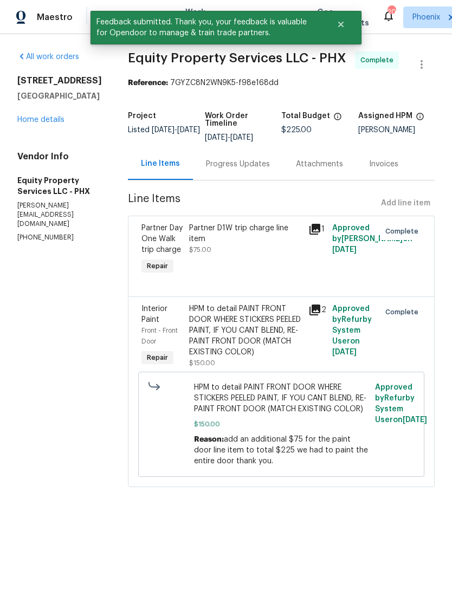
click at [45, 123] on link "Home details" at bounding box center [40, 120] width 47 height 8
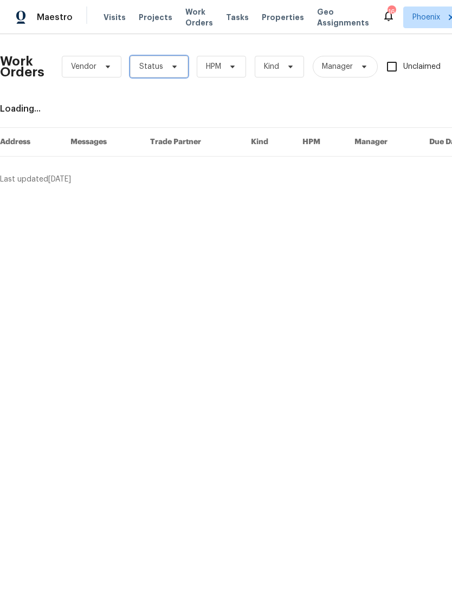
click at [178, 77] on span "Status" at bounding box center [159, 67] width 58 height 22
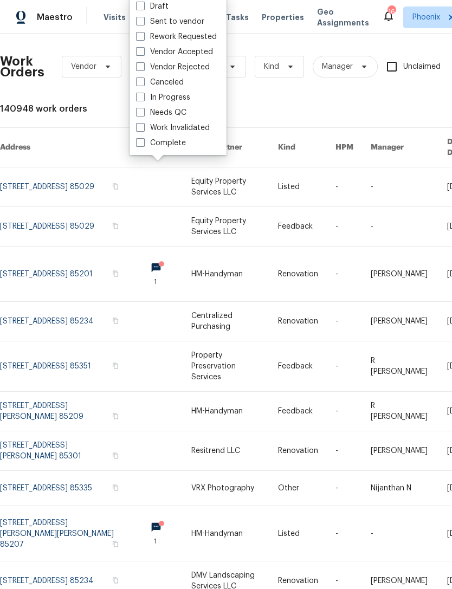
click at [182, 113] on label "Needs QC" at bounding box center [161, 112] width 50 height 11
click at [143, 113] on input "Needs QC" at bounding box center [139, 110] width 7 height 7
checkbox input "true"
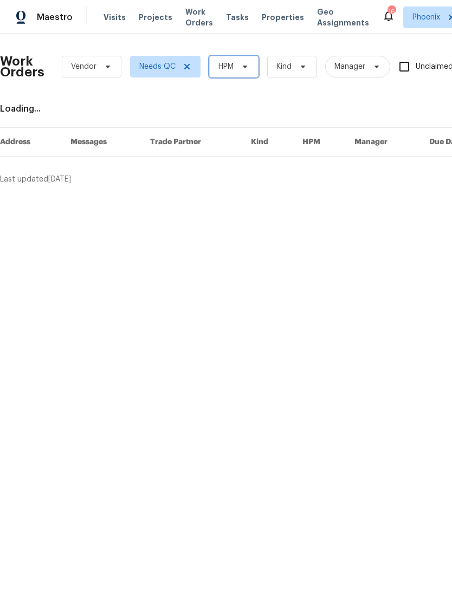
click at [247, 71] on icon at bounding box center [244, 66] width 9 height 9
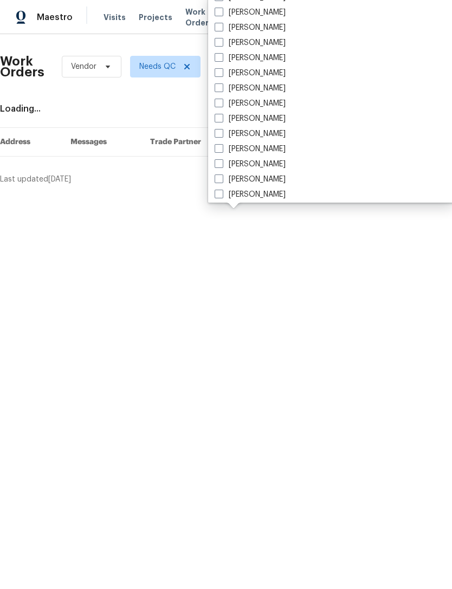
scroll to position [312, 0]
click at [237, 101] on label "[PERSON_NAME]" at bounding box center [249, 103] width 71 height 11
click at [221, 101] on input "[PERSON_NAME]" at bounding box center [217, 101] width 7 height 7
checkbox input "true"
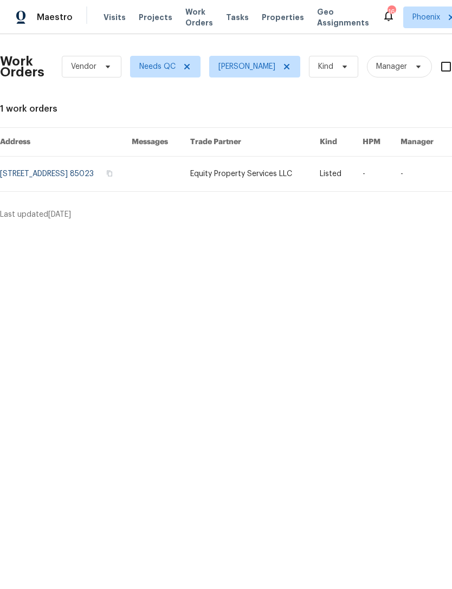
click at [83, 179] on link at bounding box center [66, 173] width 132 height 35
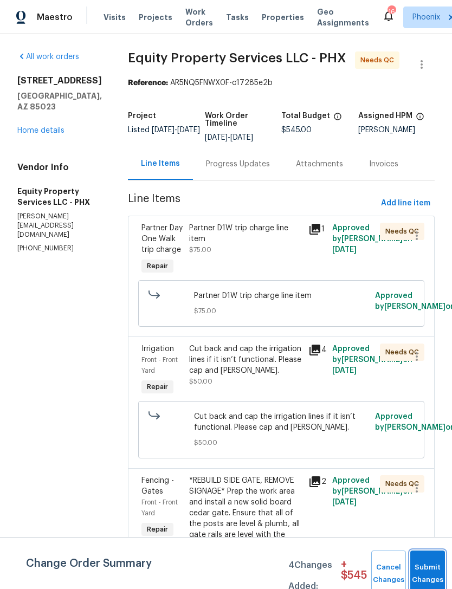
click at [428, 562] on button "Submit Changes" at bounding box center [427, 573] width 35 height 47
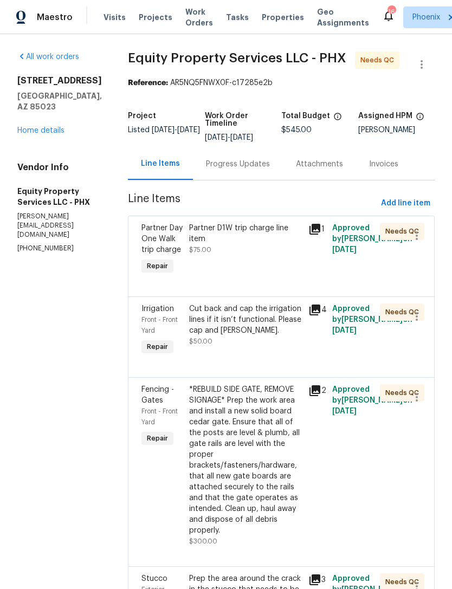
click at [226, 169] on div "Progress Updates" at bounding box center [238, 164] width 64 height 11
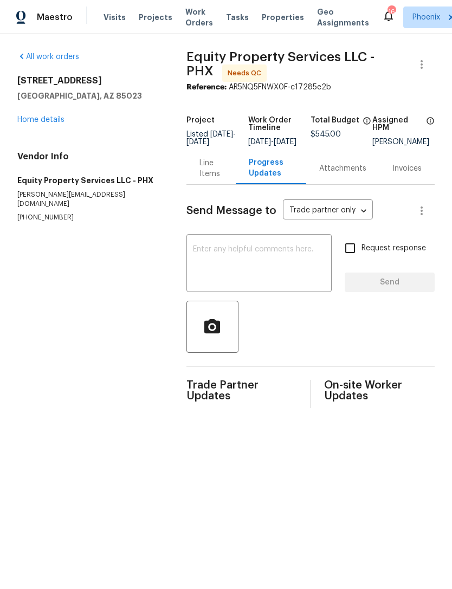
click at [208, 179] on div "Line Items" at bounding box center [211, 169] width 24 height 22
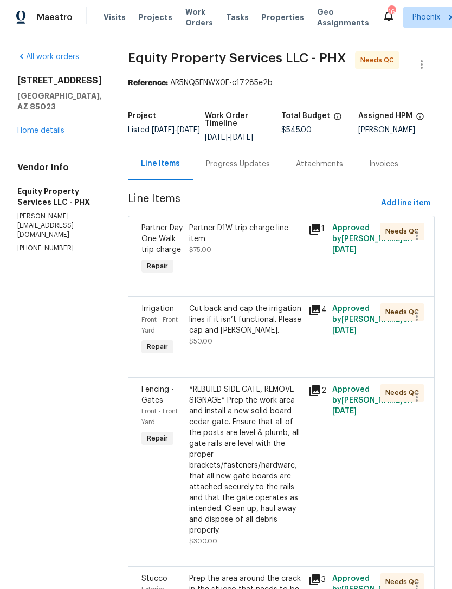
click at [251, 258] on div "Partner D1W trip charge line item $75.00" at bounding box center [245, 249] width 119 height 61
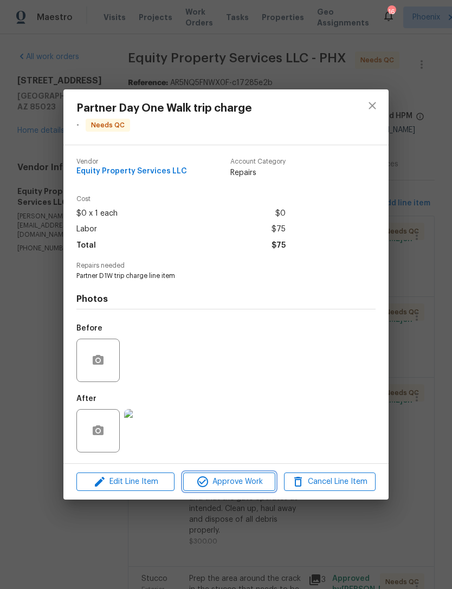
click at [251, 489] on button "Approve Work" at bounding box center [229, 481] width 92 height 19
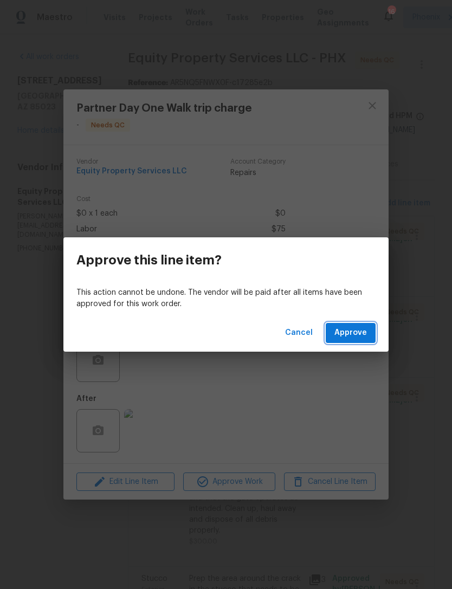
click at [342, 336] on span "Approve" at bounding box center [350, 333] width 32 height 14
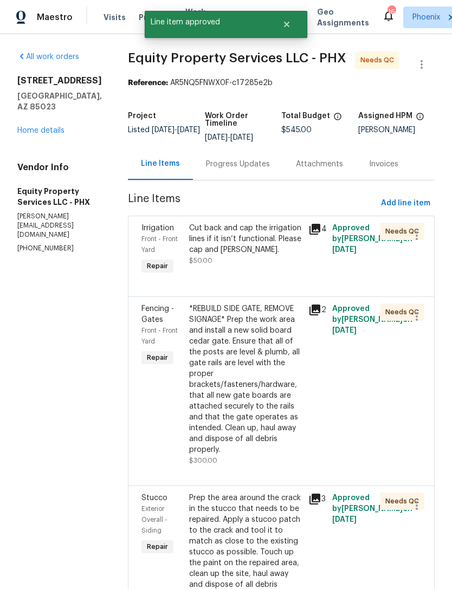
click at [309, 234] on icon at bounding box center [314, 229] width 11 height 11
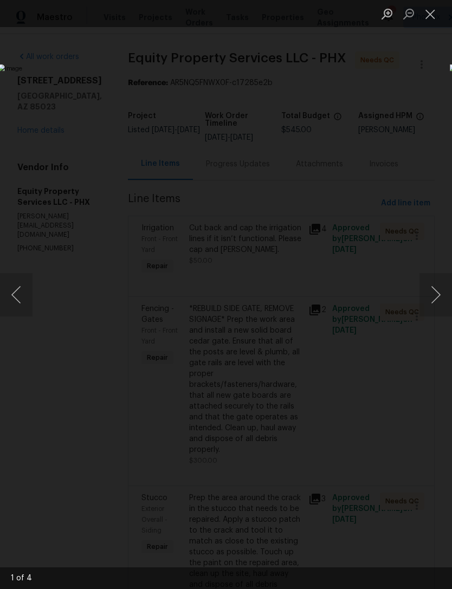
click at [430, 15] on button "Close lightbox" at bounding box center [430, 13] width 22 height 19
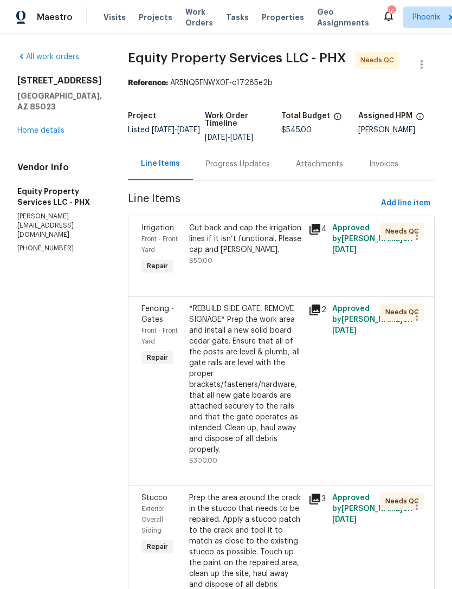
click at [251, 245] on div "Cut back and cap the irrigation lines if it isn’t functional. Please cap and bu…" at bounding box center [245, 239] width 113 height 32
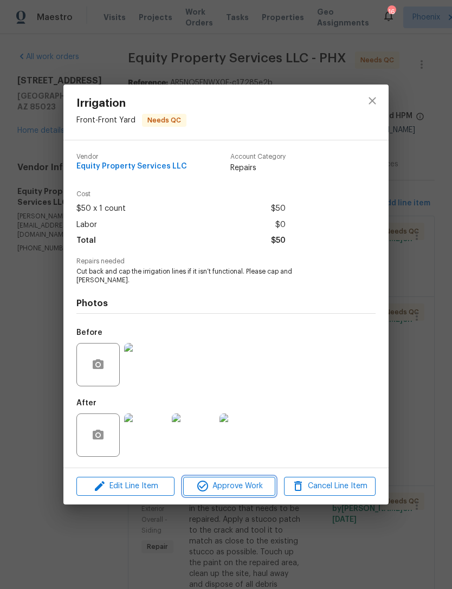
click at [236, 479] on span "Approve Work" at bounding box center [228, 486] width 85 height 14
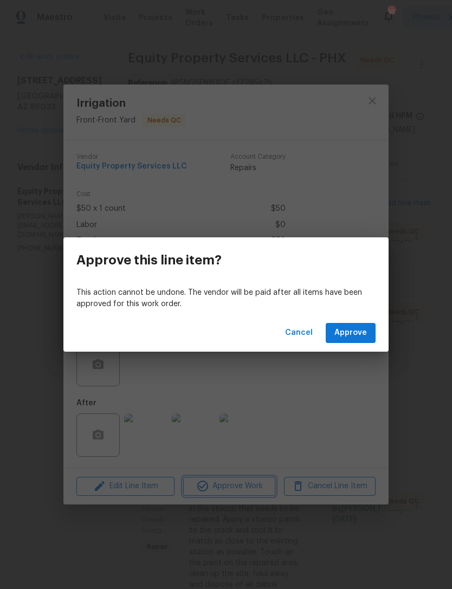
click at [313, 394] on div "Approve this line item? This action cannot be undone. The vendor will be paid a…" at bounding box center [226, 294] width 452 height 589
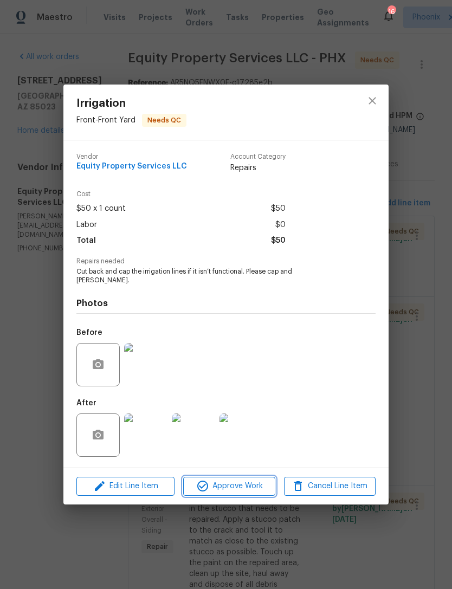
click at [235, 484] on span "Approve Work" at bounding box center [228, 486] width 85 height 14
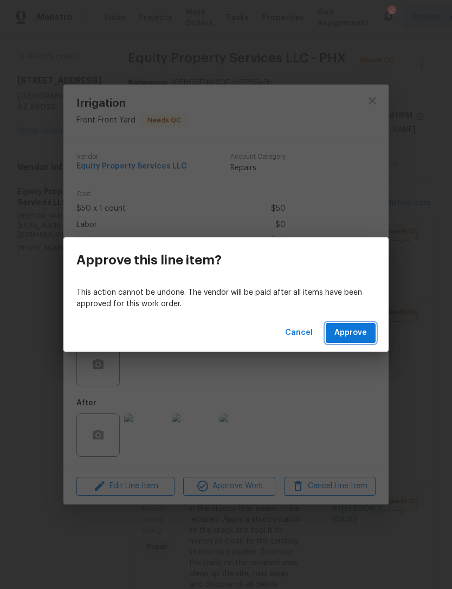
click at [361, 333] on span "Approve" at bounding box center [350, 333] width 32 height 14
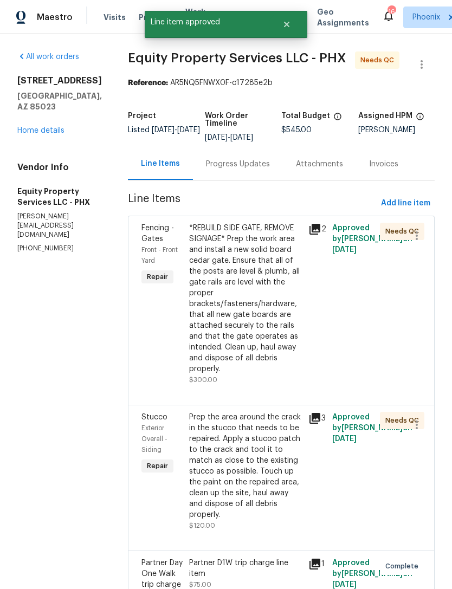
click at [310, 233] on icon at bounding box center [314, 229] width 13 height 13
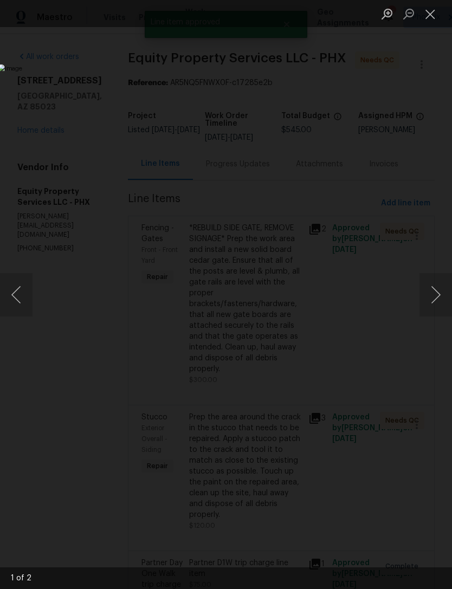
click at [435, 292] on button "Next image" at bounding box center [435, 294] width 32 height 43
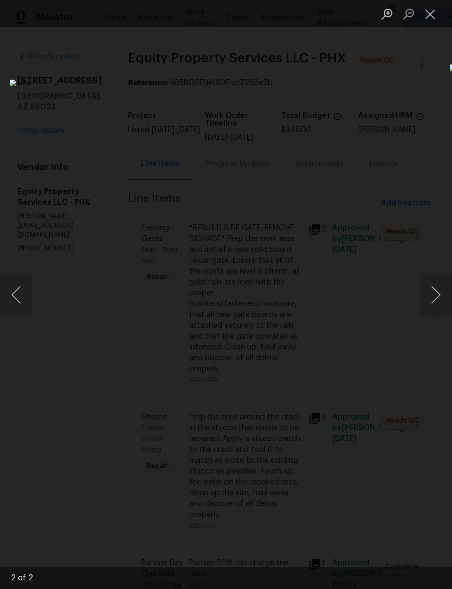
click at [438, 290] on button "Next image" at bounding box center [435, 294] width 32 height 43
click at [438, 17] on button "Close lightbox" at bounding box center [430, 13] width 22 height 19
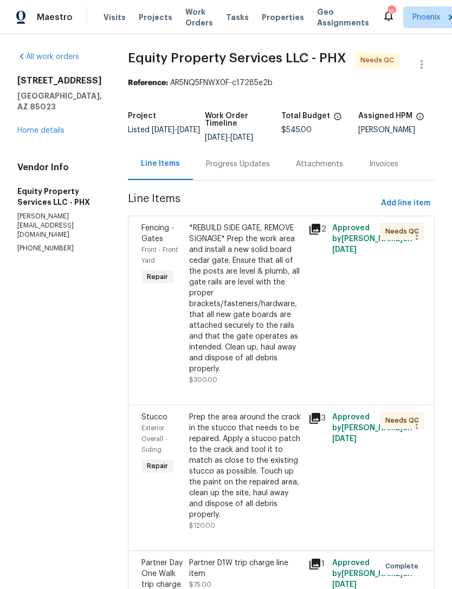
click at [241, 292] on div "*REBUILD SIDE GATE, REMOVE SIGNAGE* Prep the work area and install a new solid …" at bounding box center [245, 299] width 113 height 152
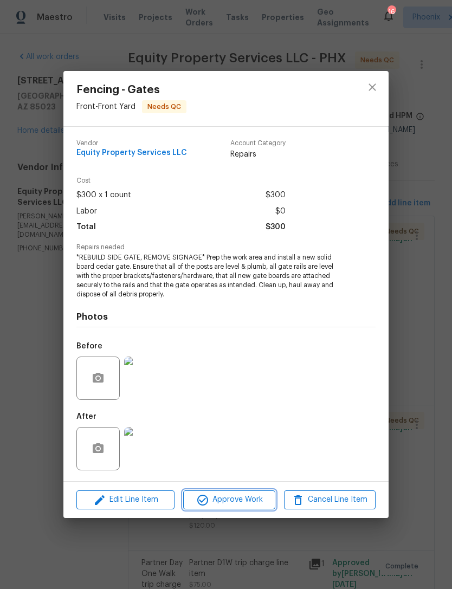
click at [243, 499] on span "Approve Work" at bounding box center [228, 500] width 85 height 14
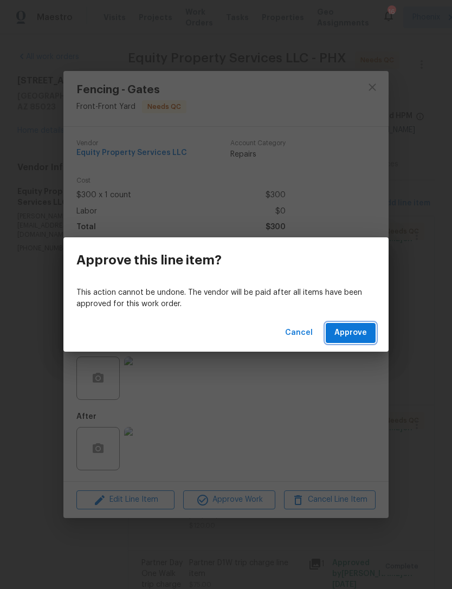
click at [353, 330] on span "Approve" at bounding box center [350, 333] width 32 height 14
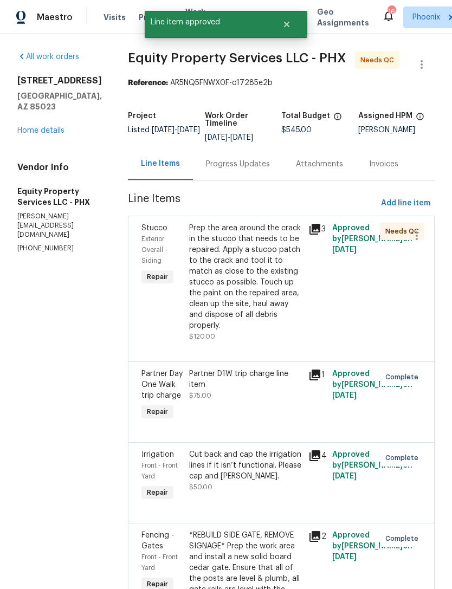
click at [308, 236] on icon at bounding box center [314, 229] width 13 height 13
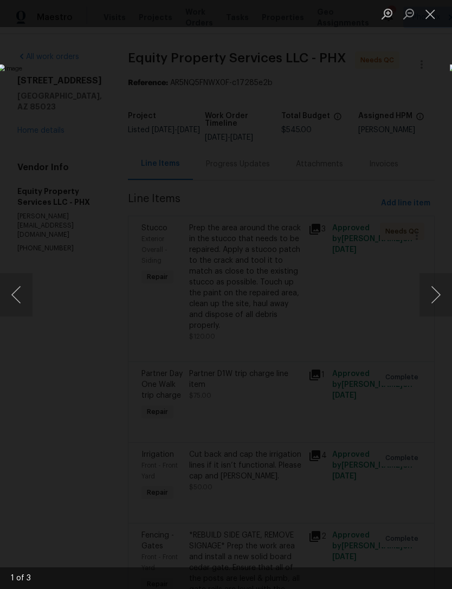
click at [432, 15] on button "Close lightbox" at bounding box center [430, 13] width 22 height 19
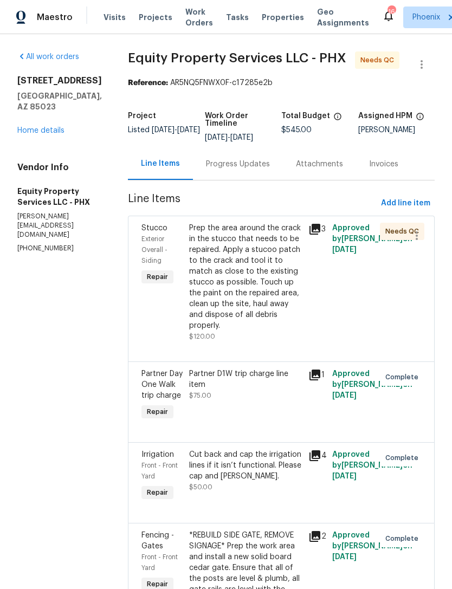
click at [312, 234] on div "3" at bounding box center [316, 229] width 17 height 13
click at [310, 234] on icon at bounding box center [314, 229] width 11 height 11
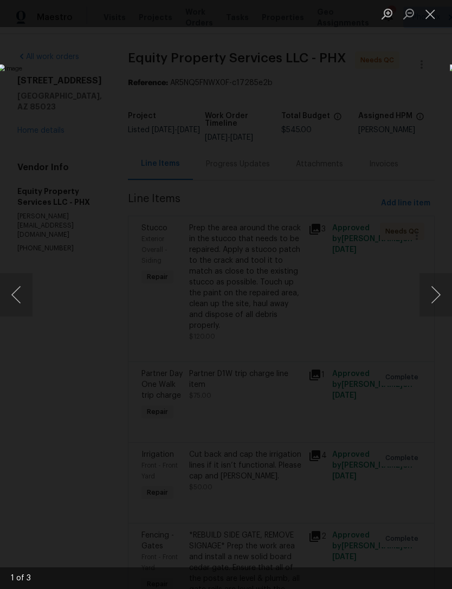
click at [440, 297] on button "Next image" at bounding box center [435, 294] width 32 height 43
click at [440, 293] on button "Next image" at bounding box center [435, 294] width 32 height 43
click at [434, 19] on button "Close lightbox" at bounding box center [430, 13] width 22 height 19
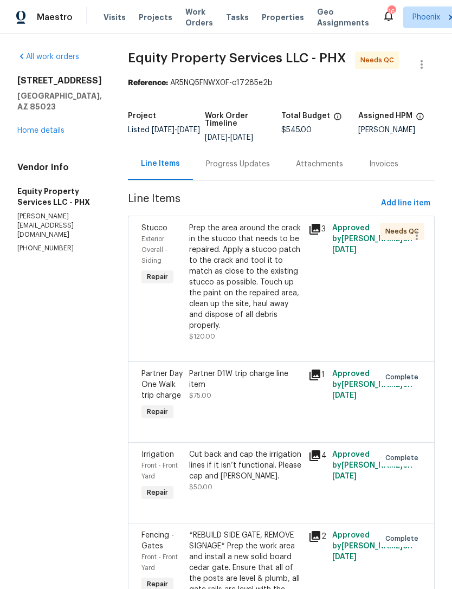
click at [245, 299] on div "Prep the area around the crack in the stucco that needs to be repaired. Apply a…" at bounding box center [245, 277] width 113 height 108
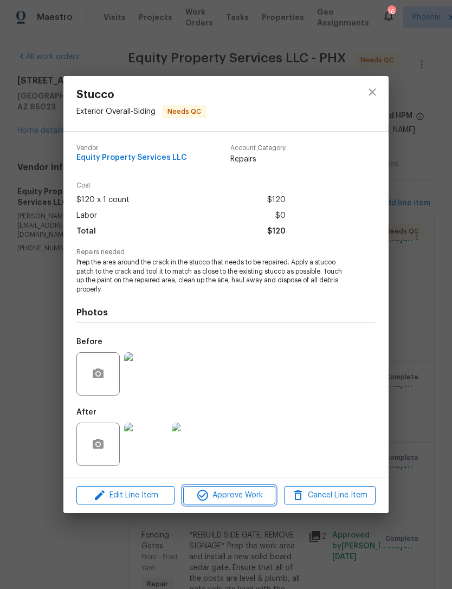
click at [245, 493] on span "Approve Work" at bounding box center [228, 495] width 85 height 14
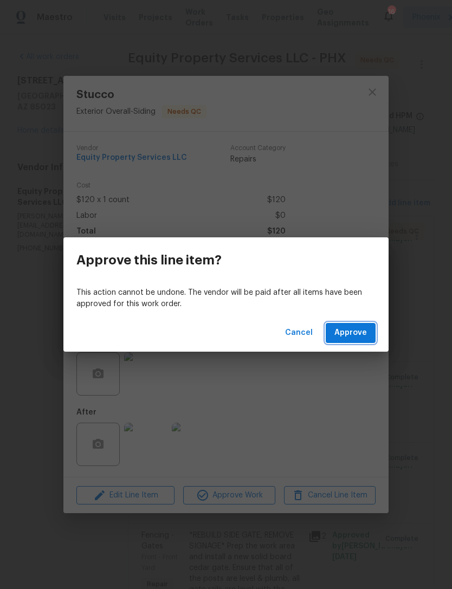
click at [357, 333] on span "Approve" at bounding box center [350, 333] width 32 height 14
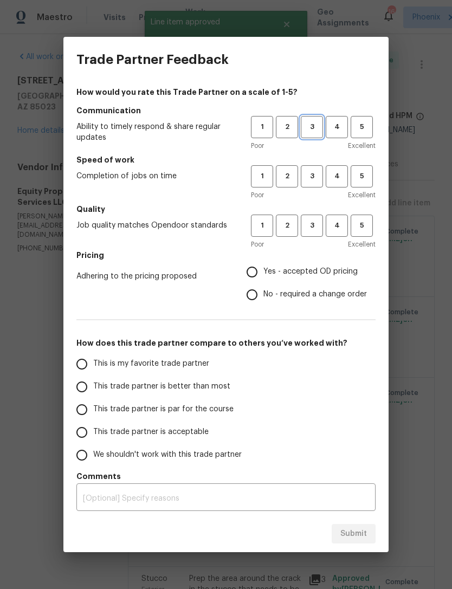
click at [309, 123] on span "3" at bounding box center [312, 127] width 20 height 12
click at [316, 169] on button "3" at bounding box center [312, 176] width 22 height 22
click at [318, 220] on span "3" at bounding box center [312, 225] width 20 height 12
click at [256, 267] on input "Yes - accepted OD pricing" at bounding box center [251, 271] width 23 height 23
radio input "true"
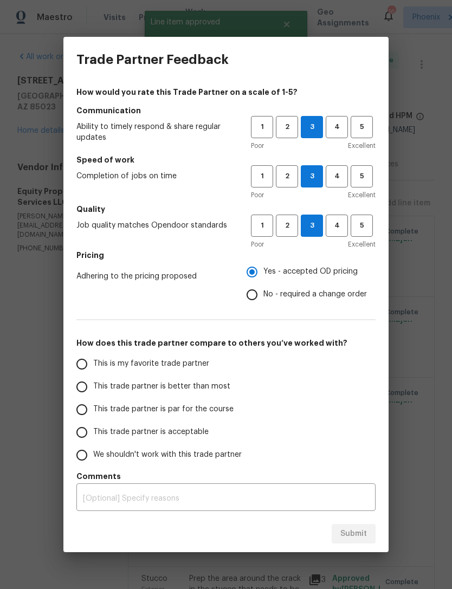
click at [88, 366] on input "This is my favorite trade partner" at bounding box center [81, 364] width 23 height 23
click at [357, 533] on span "Submit" at bounding box center [353, 534] width 27 height 14
radio input "true"
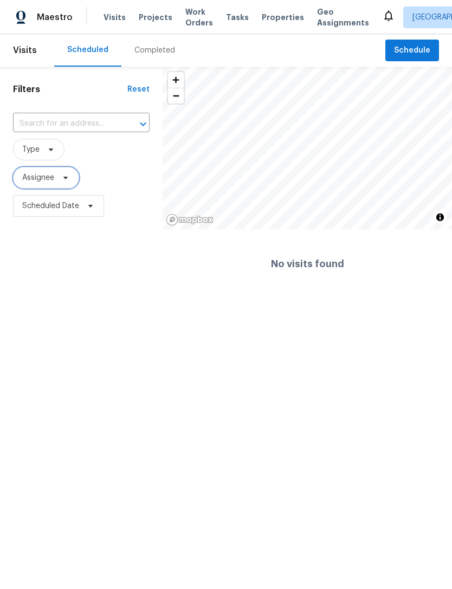
click at [57, 188] on span "Assignee" at bounding box center [46, 178] width 66 height 22
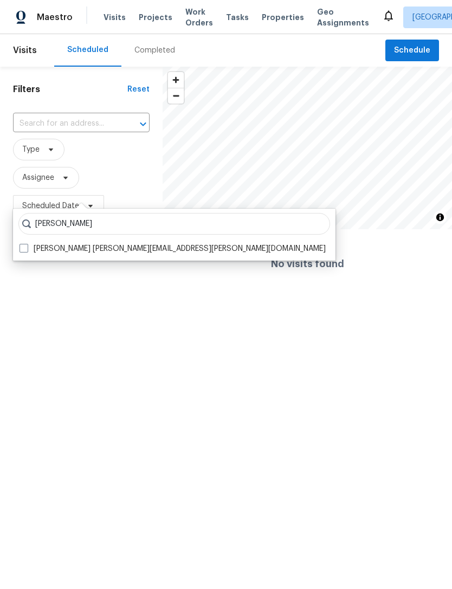
type input "[PERSON_NAME]"
click at [55, 249] on label "[PERSON_NAME] [PERSON_NAME][EMAIL_ADDRESS][PERSON_NAME][DOMAIN_NAME]" at bounding box center [172, 248] width 306 height 11
click at [27, 249] on input "[PERSON_NAME] [PERSON_NAME][EMAIL_ADDRESS][PERSON_NAME][DOMAIN_NAME]" at bounding box center [22, 246] width 7 height 7
checkbox input "true"
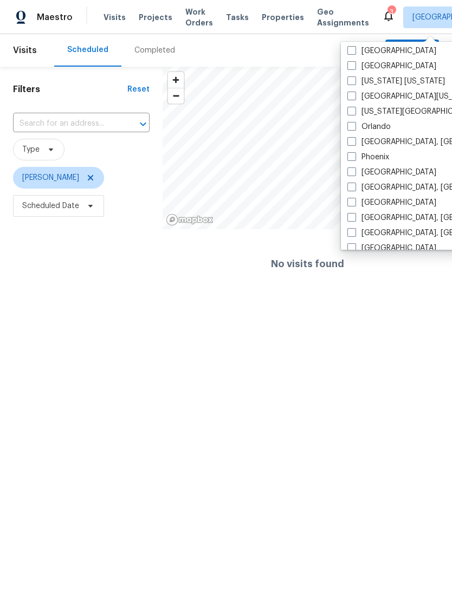
scroll to position [527, 0]
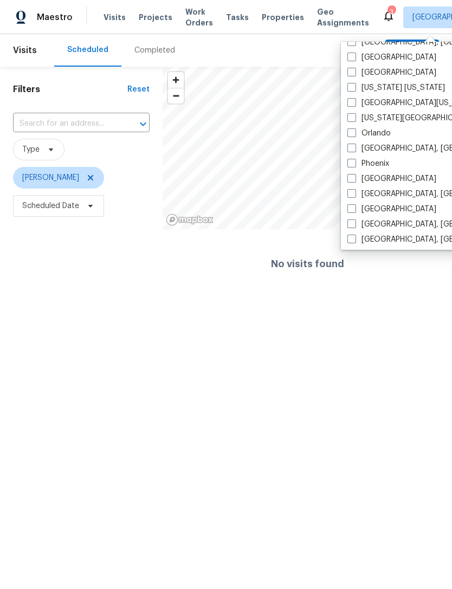
click at [349, 164] on span at bounding box center [351, 163] width 9 height 9
click at [349, 164] on input "Phoenix" at bounding box center [350, 161] width 7 height 7
checkbox input "true"
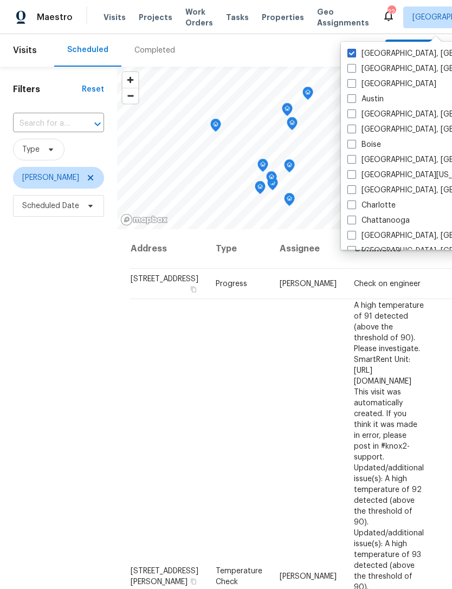
click at [360, 51] on label "Albuquerque, NM" at bounding box center [431, 53] width 168 height 11
click at [354, 51] on input "Albuquerque, NM" at bounding box center [350, 51] width 7 height 7
checkbox input "false"
click at [63, 445] on div "Filters Reset ​ Type Jeremy Van Kirk Scheduled Date" at bounding box center [58, 384] width 117 height 634
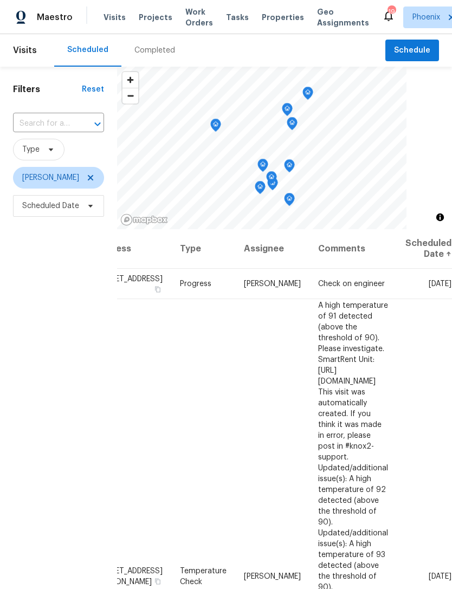
scroll to position [0, 83]
click at [0, 0] on icon at bounding box center [0, 0] width 0 height 0
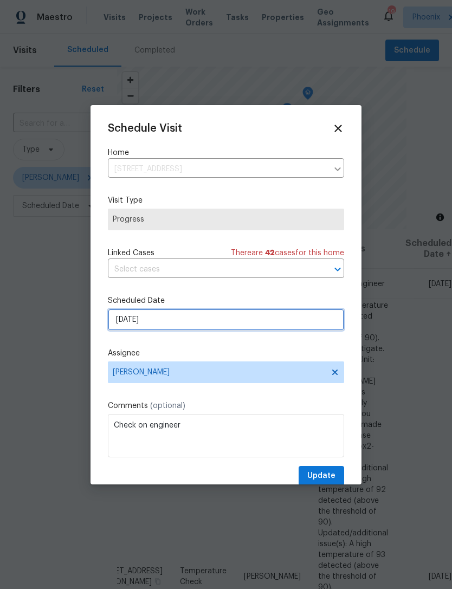
click at [195, 318] on input "9/24/2025" at bounding box center [226, 320] width 236 height 22
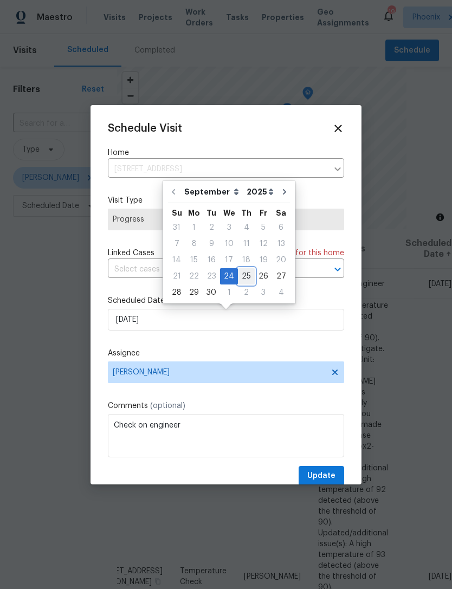
click at [244, 279] on div "25" at bounding box center [246, 276] width 17 height 15
type input "9/25/2025"
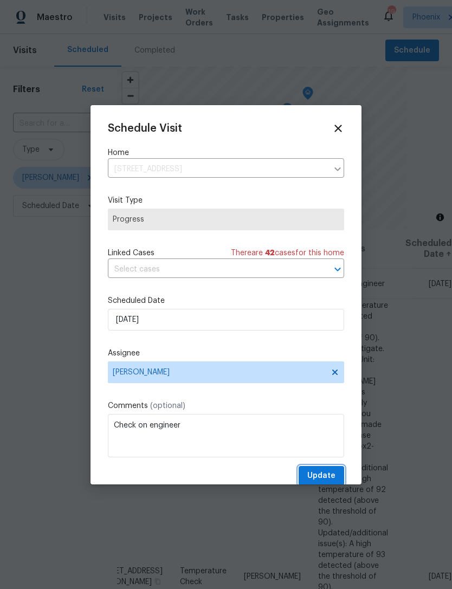
click at [324, 476] on span "Update" at bounding box center [321, 476] width 28 height 14
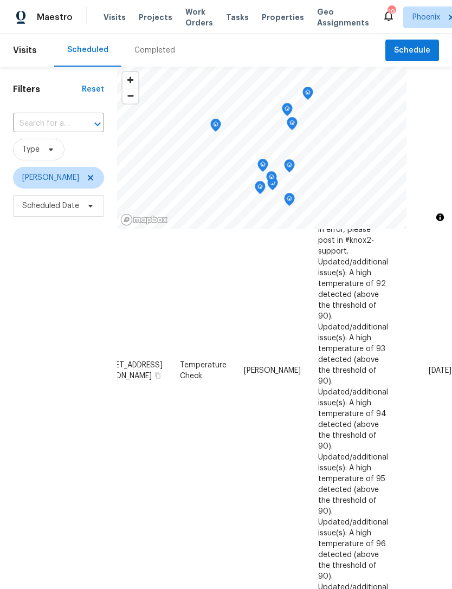
scroll to position [174, 83]
click at [0, 0] on icon at bounding box center [0, 0] width 0 height 0
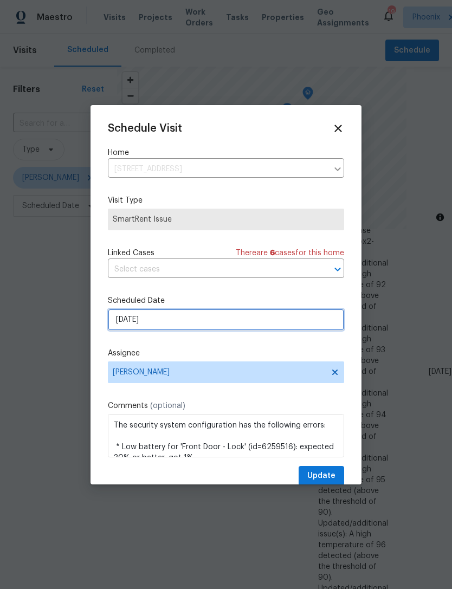
click at [184, 325] on input "9/24/2025" at bounding box center [226, 320] width 236 height 22
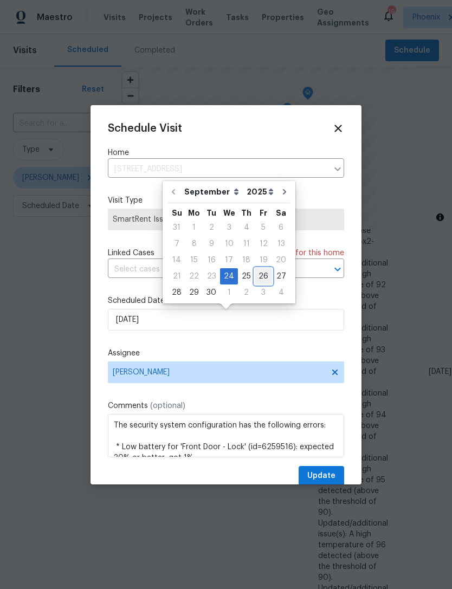
click at [262, 275] on div "26" at bounding box center [262, 276] width 17 height 15
type input "9/26/2025"
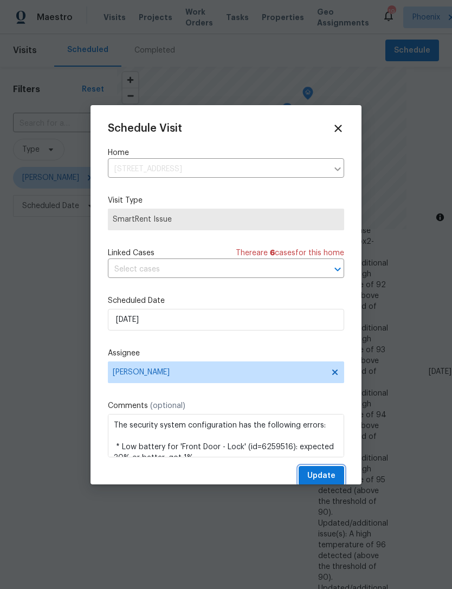
click at [330, 475] on span "Update" at bounding box center [321, 476] width 28 height 14
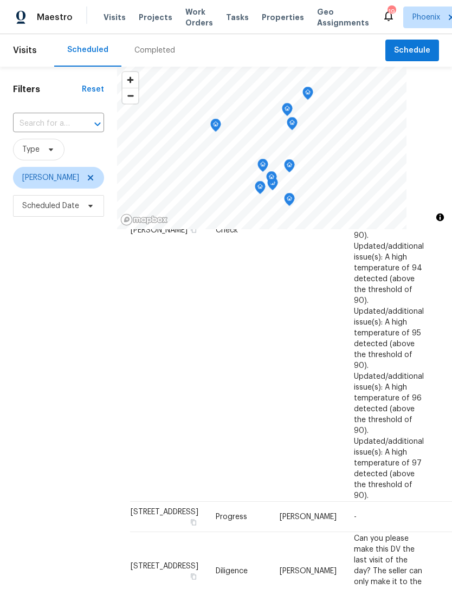
scroll to position [321, 0]
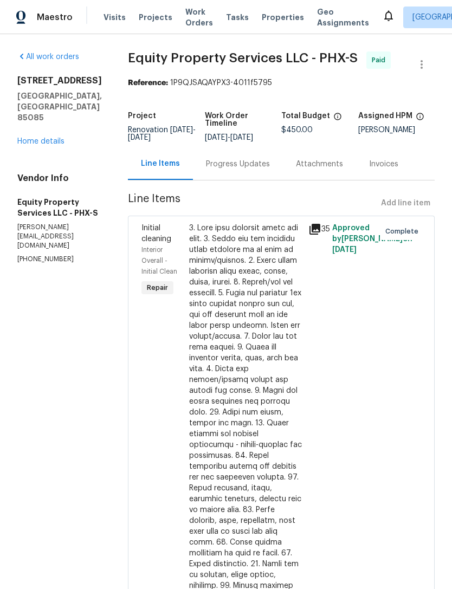
click at [48, 145] on link "Home details" at bounding box center [40, 142] width 47 height 8
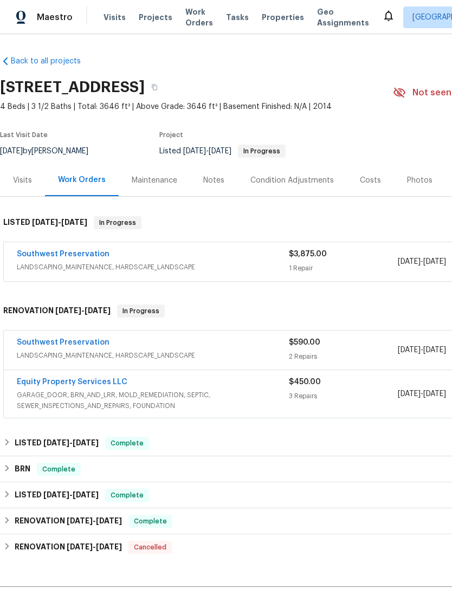
click at [82, 258] on link "Southwest Preservation" at bounding box center [63, 254] width 93 height 8
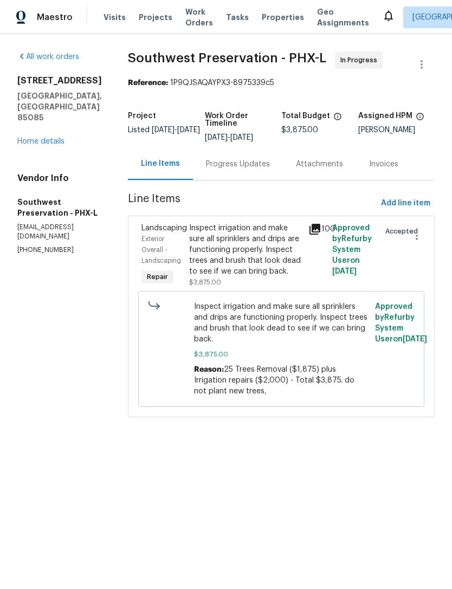
click at [316, 234] on icon at bounding box center [314, 229] width 11 height 11
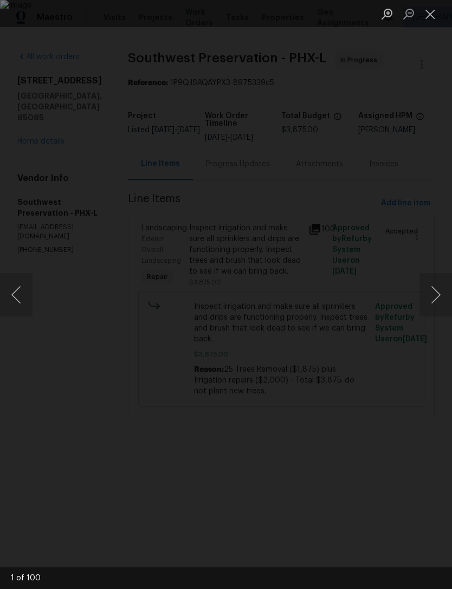
click at [438, 295] on button "Next image" at bounding box center [435, 294] width 32 height 43
click at [438, 289] on button "Next image" at bounding box center [435, 294] width 32 height 43
click at [436, 290] on button "Next image" at bounding box center [435, 294] width 32 height 43
click at [436, 289] on button "Next image" at bounding box center [435, 294] width 32 height 43
click at [439, 288] on button "Next image" at bounding box center [435, 294] width 32 height 43
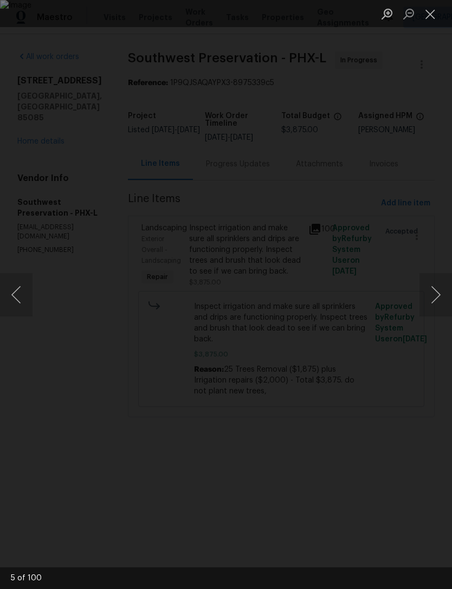
click at [438, 289] on button "Next image" at bounding box center [435, 294] width 32 height 43
click at [438, 291] on button "Next image" at bounding box center [435, 294] width 32 height 43
click at [437, 291] on button "Next image" at bounding box center [435, 294] width 32 height 43
click at [438, 292] on button "Next image" at bounding box center [435, 294] width 32 height 43
click at [439, 293] on button "Next image" at bounding box center [435, 294] width 32 height 43
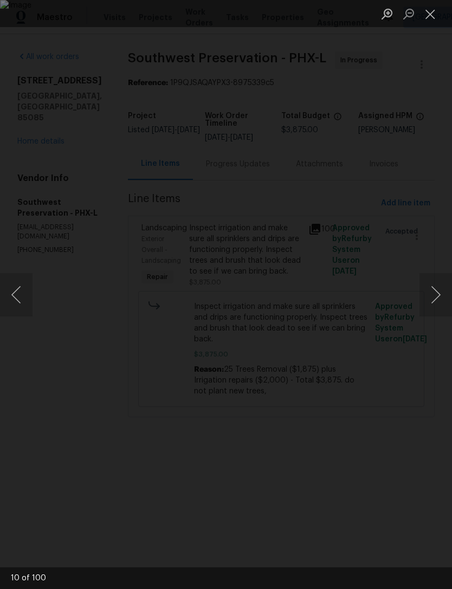
click at [437, 292] on button "Next image" at bounding box center [435, 294] width 32 height 43
click at [438, 292] on button "Next image" at bounding box center [435, 294] width 32 height 43
click at [436, 292] on button "Next image" at bounding box center [435, 294] width 32 height 43
click at [433, 15] on button "Close lightbox" at bounding box center [430, 13] width 22 height 19
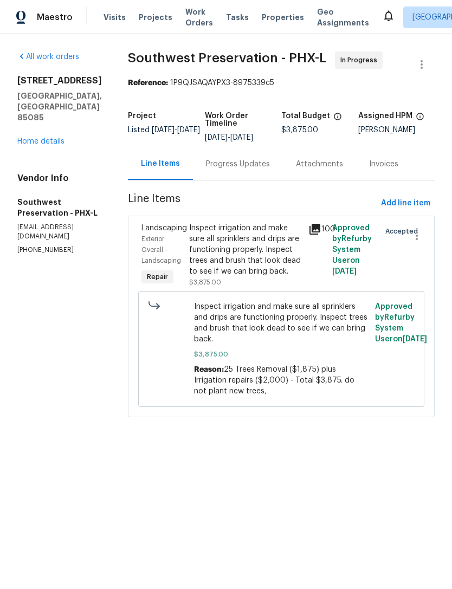
click at [31, 138] on link "Home details" at bounding box center [40, 142] width 47 height 8
